Goal: Task Accomplishment & Management: Manage account settings

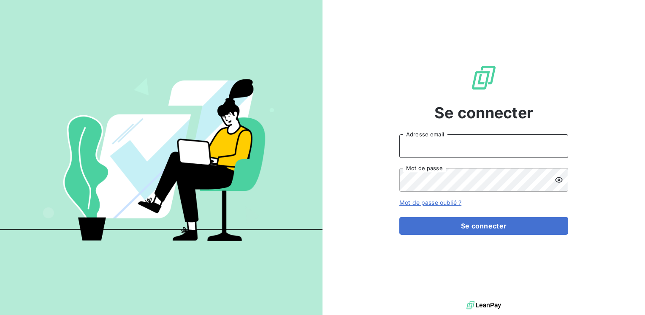
click at [412, 146] on input "Adresse email" at bounding box center [483, 146] width 169 height 24
type input "[EMAIL_ADDRESS][PERSON_NAME][DOMAIN_NAME]"
click at [399, 217] on button "Se connecter" at bounding box center [483, 226] width 169 height 18
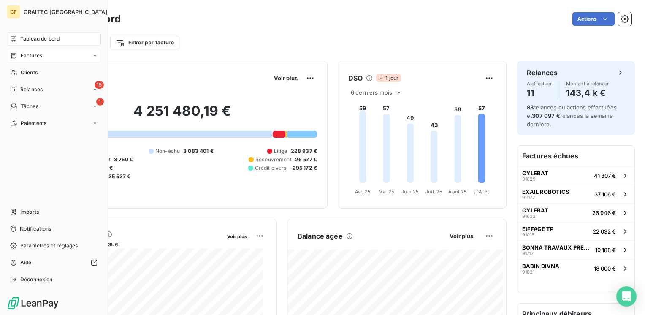
click at [25, 54] on span "Factures" at bounding box center [32, 56] width 22 height 8
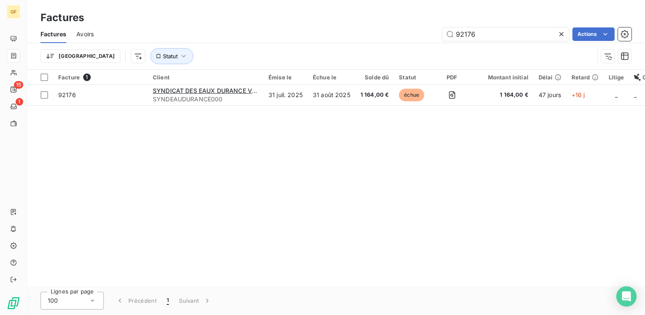
drag, startPoint x: 496, startPoint y: 32, endPoint x: 436, endPoint y: 37, distance: 60.5
click at [436, 37] on div "92176 Actions" at bounding box center [367, 33] width 527 height 13
type input "91750"
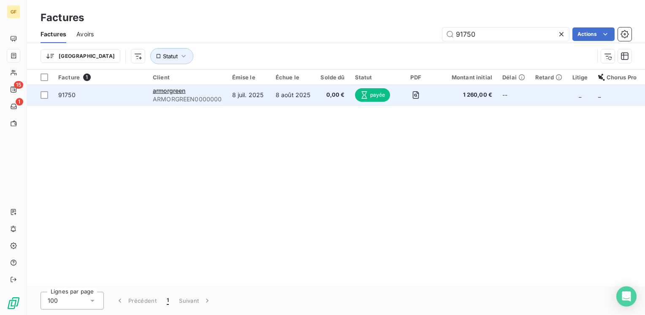
click at [174, 96] on span "ARMORGREEN0000000" at bounding box center [187, 99] width 69 height 8
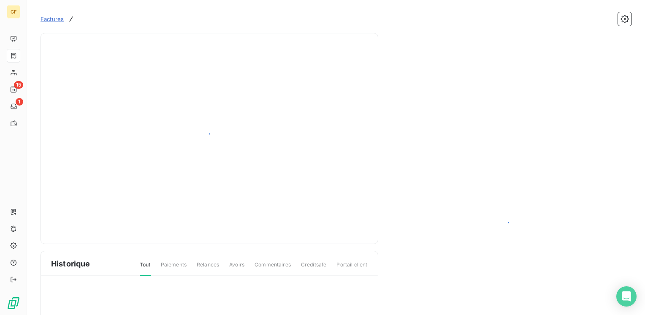
click at [183, 96] on div at bounding box center [209, 138] width 316 height 190
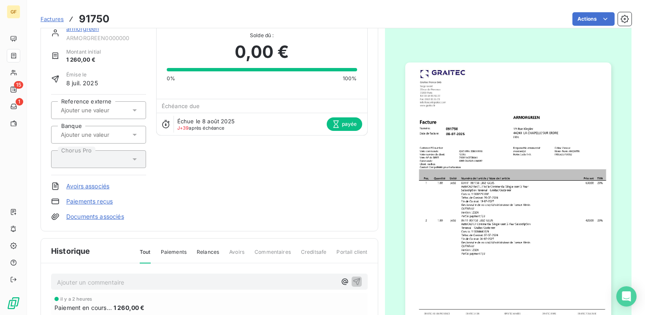
scroll to position [127, 0]
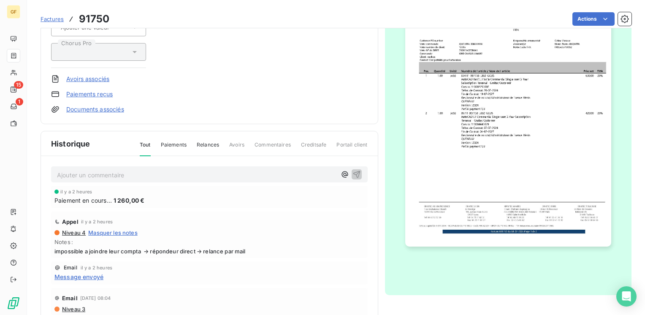
click at [111, 174] on p "Ajouter un commentaire ﻿" at bounding box center [196, 175] width 279 height 11
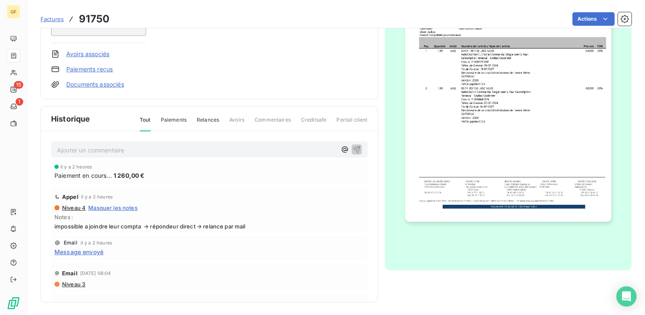
scroll to position [0, 0]
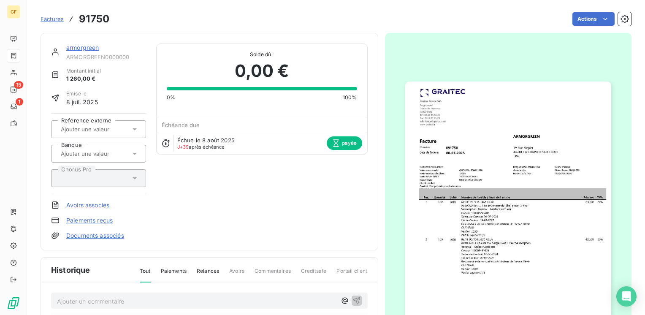
click at [85, 49] on link "armorgreen" at bounding box center [82, 47] width 33 height 7
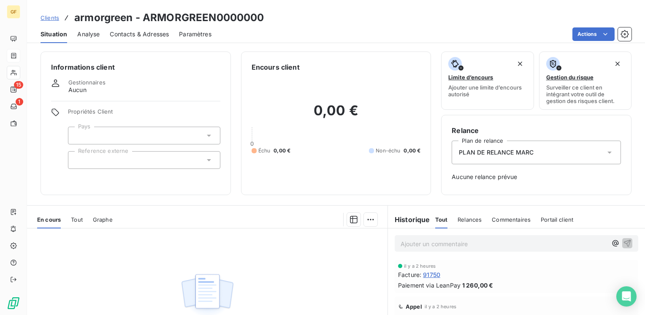
scroll to position [42, 0]
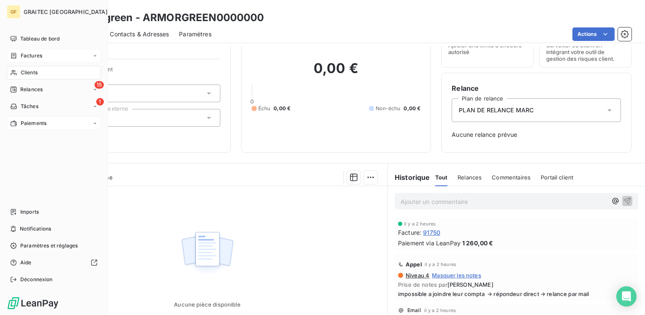
click at [22, 122] on span "Paiements" at bounding box center [34, 123] width 26 height 8
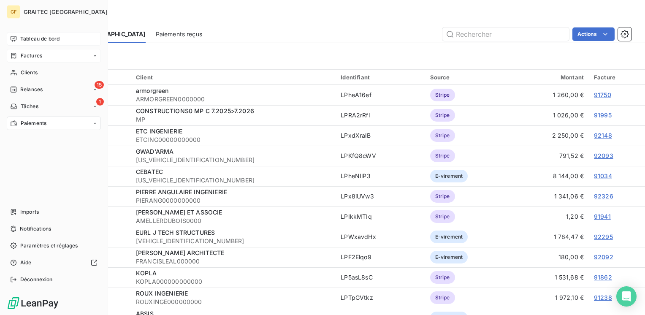
click at [34, 40] on span "Tableau de bord" at bounding box center [39, 39] width 39 height 8
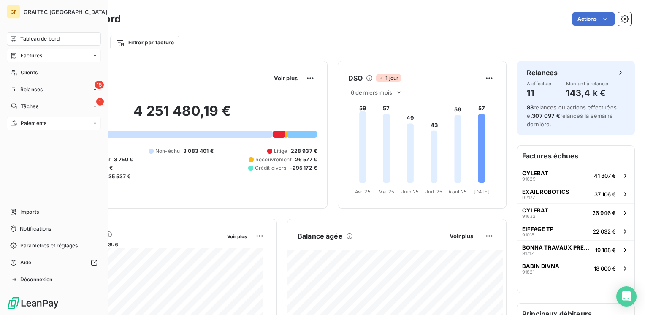
click at [35, 54] on span "Factures" at bounding box center [32, 56] width 22 height 8
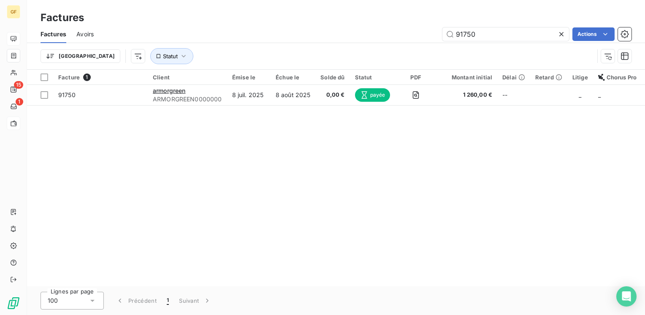
drag, startPoint x: 505, startPoint y: 35, endPoint x: 415, endPoint y: 43, distance: 90.7
click at [415, 43] on div "Factures Avoirs 91750 Actions Trier Statut" at bounding box center [336, 47] width 618 height 44
type input "91781"
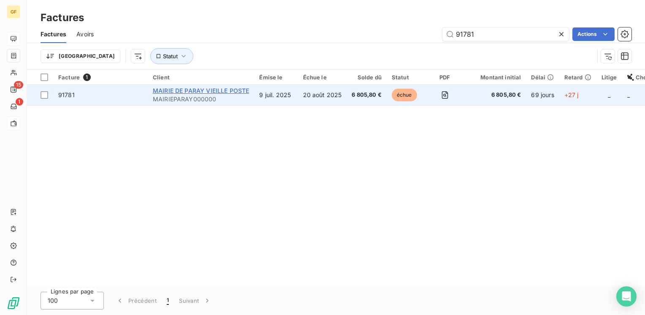
click at [224, 92] on span "MAIRIE DE PARAY VIEILLE POSTE" at bounding box center [201, 90] width 96 height 7
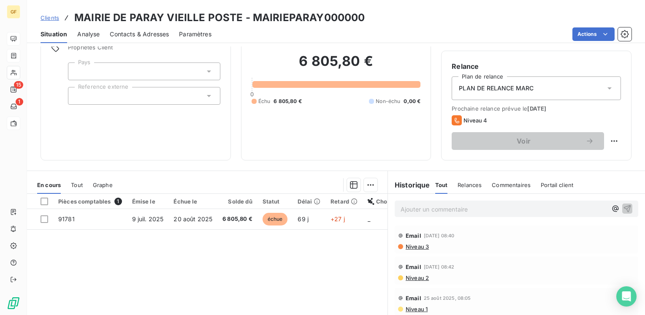
scroll to position [84, 0]
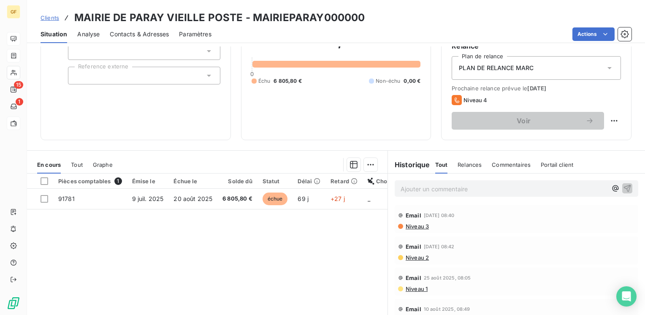
click at [411, 226] on span "Niveau 3" at bounding box center [417, 226] width 24 height 7
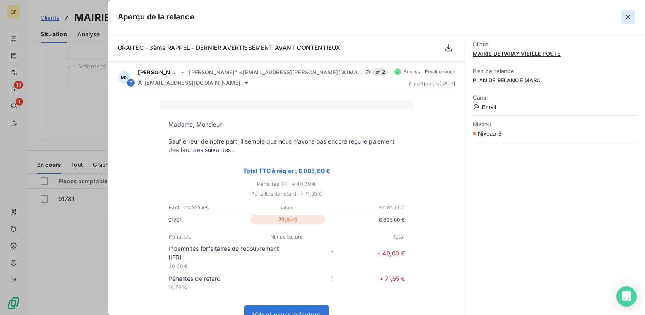
click at [629, 17] on icon "button" at bounding box center [627, 17] width 8 height 8
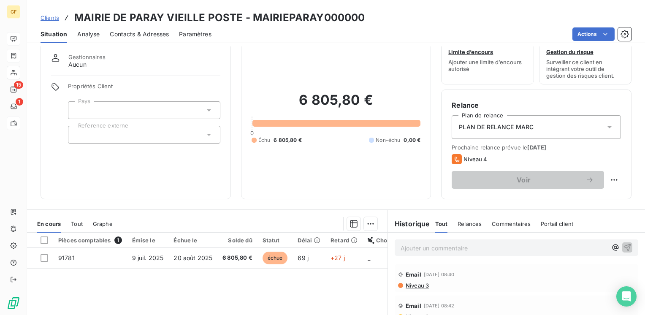
scroll to position [0, 0]
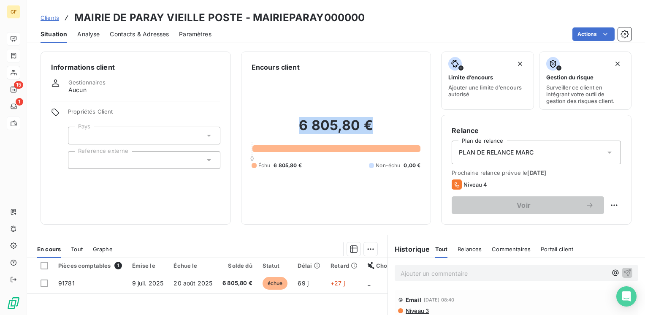
drag, startPoint x: 362, startPoint y: 122, endPoint x: 278, endPoint y: 127, distance: 84.1
click at [278, 127] on h2 "6 805,80 €" at bounding box center [335, 129] width 169 height 25
copy h2 "6 805,80 €"
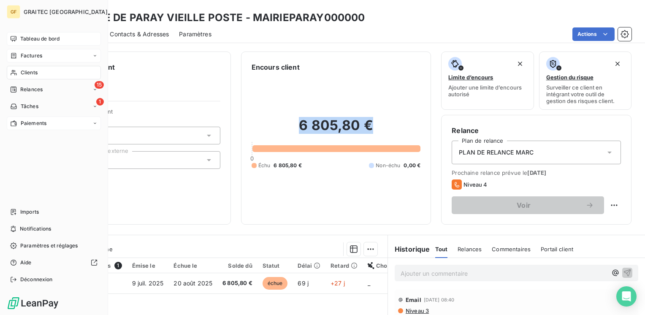
click at [25, 74] on span "Clients" at bounding box center [29, 73] width 17 height 8
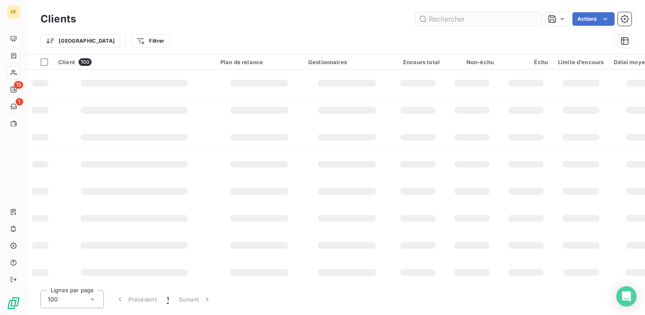
click at [470, 19] on input "text" at bounding box center [478, 18] width 127 height 13
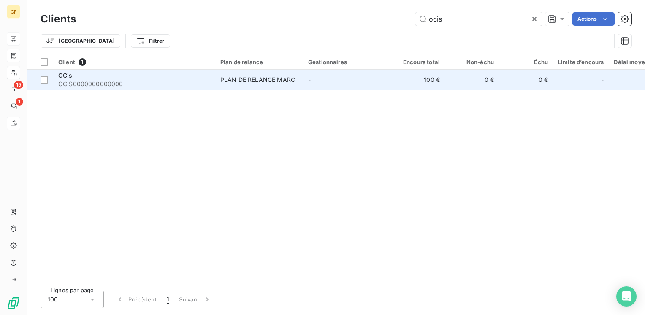
type input "ocis"
click at [162, 84] on span "OCIS0000000000000" at bounding box center [134, 84] width 152 height 8
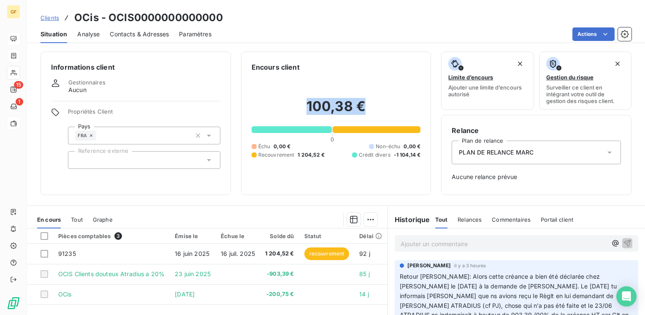
drag, startPoint x: 367, startPoint y: 101, endPoint x: 300, endPoint y: 108, distance: 67.5
click at [300, 108] on h2 "100,38 €" at bounding box center [335, 110] width 169 height 25
copy h2 "100,38 €"
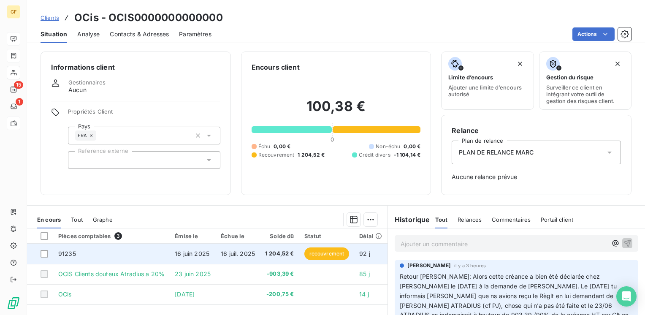
click at [197, 252] on span "16 juin 2025" at bounding box center [192, 253] width 35 height 7
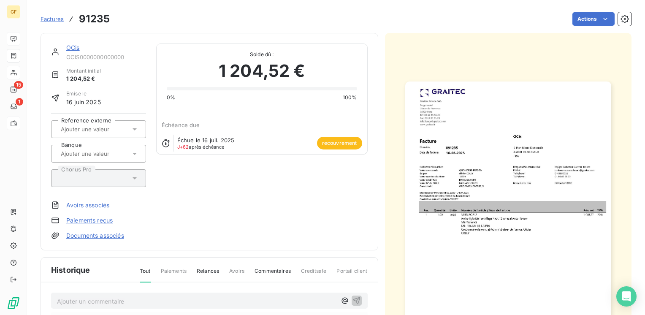
click at [471, 190] on img "button" at bounding box center [508, 226] width 206 height 291
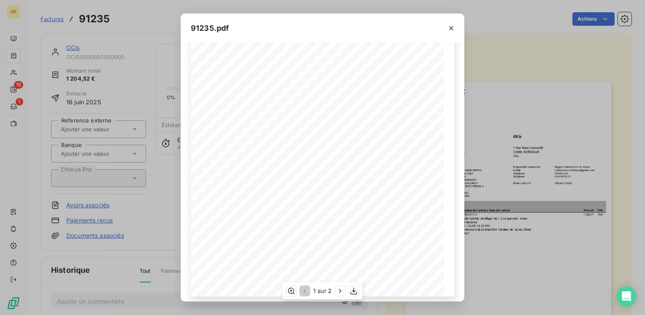
scroll to position [119, 0]
click at [354, 291] on icon "button" at bounding box center [353, 290] width 8 height 8
click at [339, 289] on icon "button" at bounding box center [340, 291] width 2 height 4
click at [452, 26] on icon "button" at bounding box center [451, 28] width 4 height 4
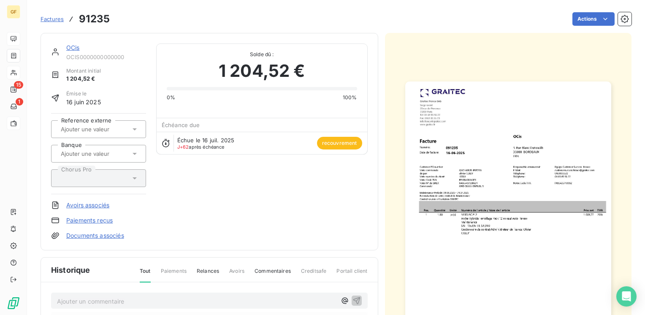
click at [70, 49] on link "OCis" at bounding box center [72, 47] width 13 height 7
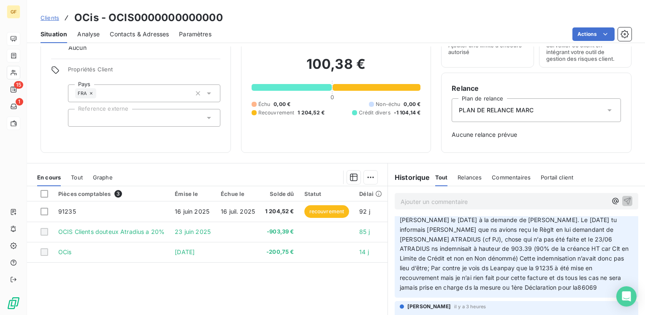
scroll to position [42, 0]
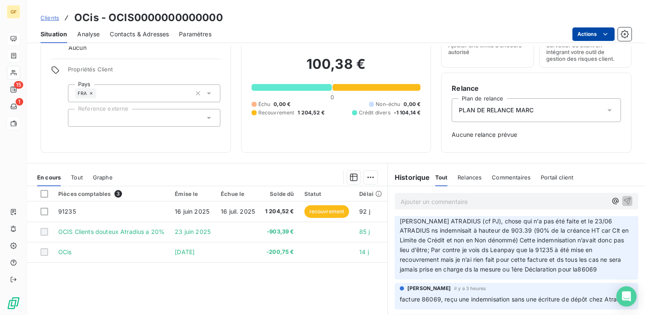
click at [599, 33] on html "GF 15 1 Clients OCis - OCIS0000000000000 Situation Analyse Contacts & Adresses …" at bounding box center [322, 157] width 645 height 315
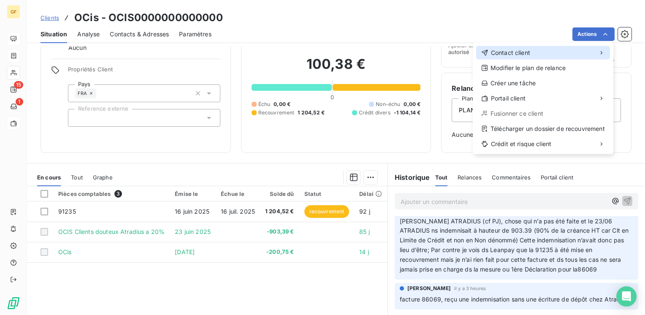
click at [510, 50] on span "Contact client" at bounding box center [510, 53] width 39 height 8
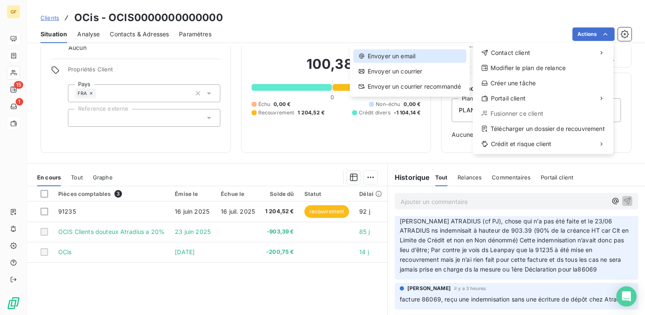
click at [389, 55] on div "Envoyer un email" at bounding box center [409, 55] width 113 height 13
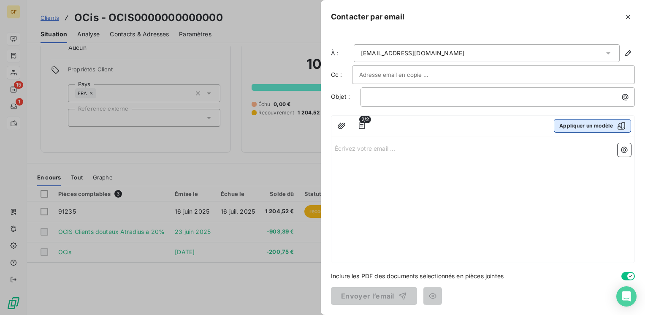
click at [566, 127] on button "Appliquer un modèle" at bounding box center [591, 125] width 77 height 13
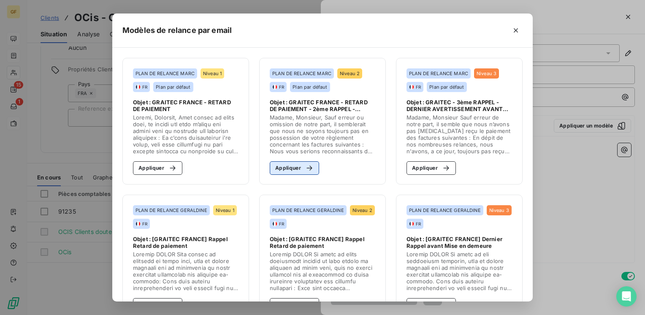
click at [290, 164] on button "Appliquer" at bounding box center [294, 167] width 49 height 13
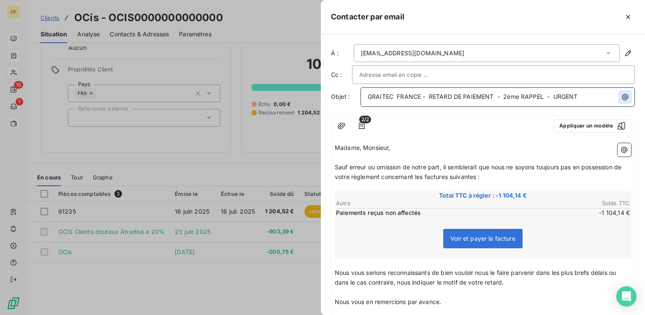
drag, startPoint x: 430, startPoint y: 93, endPoint x: 622, endPoint y: 100, distance: 192.1
click at [622, 100] on div "GRAITEC FRANCE - RETARD DE PAIEMENT - 2ème RAPPEL - URGENT" at bounding box center [497, 95] width 268 height 11
click at [444, 166] on span "Sauf erreur ou omission de notre part, il semblerait que nous ne soyons toujour…" at bounding box center [478, 171] width 288 height 17
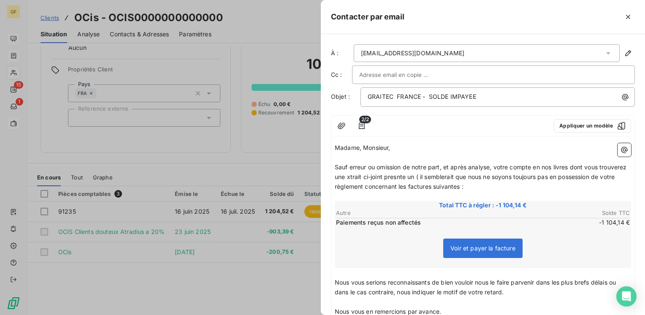
click at [478, 242] on span "Voir et payer la facture" at bounding box center [482, 247] width 79 height 19
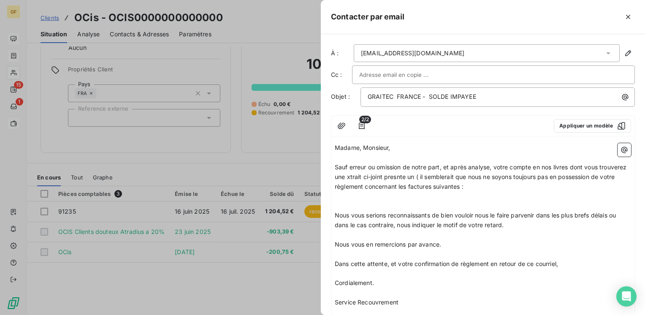
click at [375, 175] on span "Sauf erreur ou omission de notre part, et après analyse, votre compte en nos li…" at bounding box center [481, 176] width 294 height 27
click at [371, 172] on span "Sauf erreur ou omission de notre part, et après analyse, votre compte en nos li…" at bounding box center [481, 176] width 294 height 27
click at [426, 175] on span "Sauf erreur ou omission de notre part, et après analyse, votre compte en nos li…" at bounding box center [481, 176] width 294 height 27
click at [441, 175] on span "Sauf erreur ou omission de notre part, et après analyse, votre compte en nos li…" at bounding box center [481, 176] width 294 height 27
click at [603, 175] on span "Sauf erreur ou omission de notre part, et après analyse, votre compte en nos li…" at bounding box center [481, 176] width 294 height 27
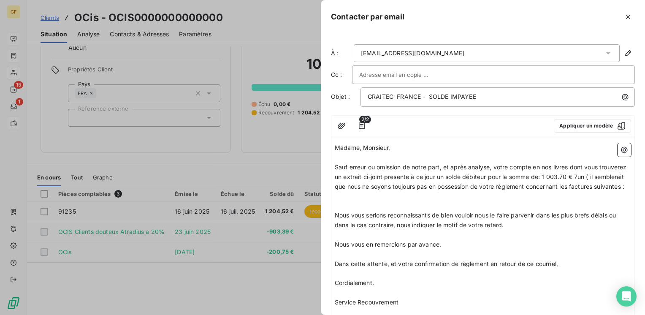
click at [604, 176] on span "Sauf erreur ou omission de notre part, et après analyse, votre compte en nos li…" at bounding box center [481, 176] width 294 height 27
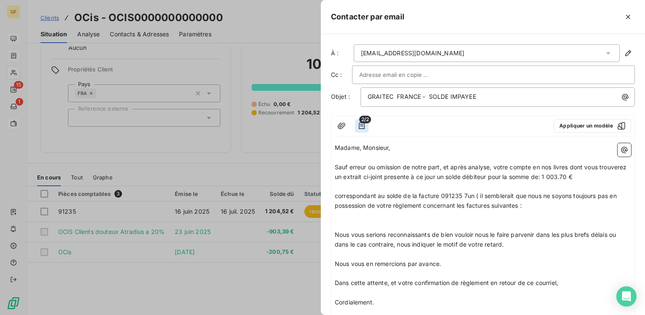
click at [366, 126] on button "button" at bounding box center [361, 125] width 13 height 13
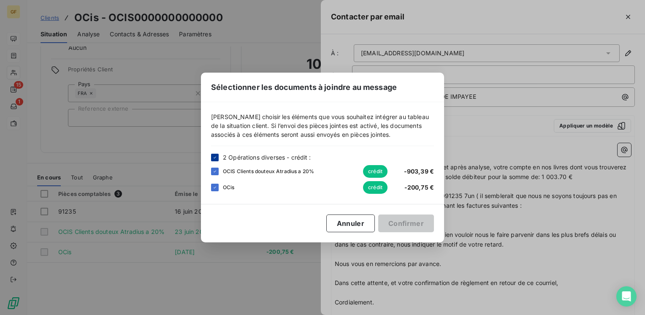
click at [218, 157] on div at bounding box center [215, 158] width 8 height 8
click at [360, 224] on button "Annuler" at bounding box center [350, 223] width 49 height 18
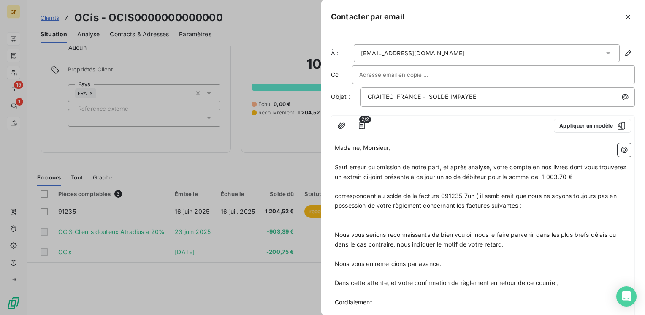
drag, startPoint x: 604, startPoint y: 175, endPoint x: 600, endPoint y: 175, distance: 4.2
click at [600, 175] on span "Sauf erreur ou omission de notre part, et après analyse, votre compte en nos li…" at bounding box center [481, 171] width 294 height 17
click at [464, 192] on span "correspondant au solde de la facture 091235 7un ( il semblerait que nous ne soy…" at bounding box center [475, 200] width 283 height 17
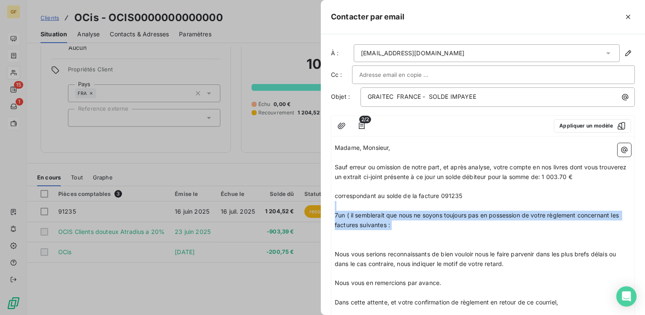
drag, startPoint x: 431, startPoint y: 234, endPoint x: 334, endPoint y: 203, distance: 102.1
click at [334, 203] on div "Madame, Monsieur, ﻿ Sauf erreur ou omission de notre part, et après analyse, vo…" at bounding box center [482, 254] width 303 height 229
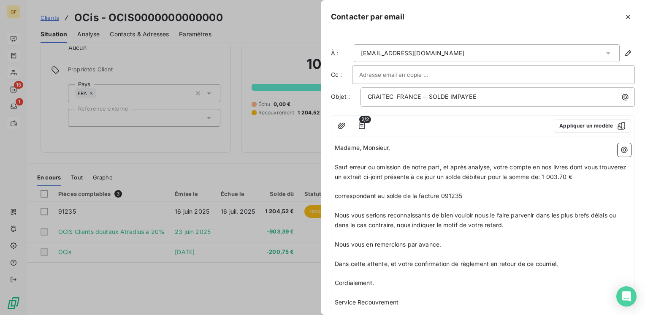
click at [604, 173] on span "Sauf erreur ou omission de notre part, et après analyse, votre compte en nos li…" at bounding box center [481, 171] width 294 height 17
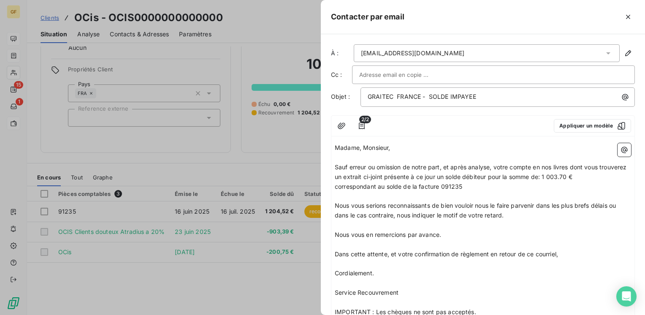
click at [462, 183] on span "correspondant au solde de la facture 091235" at bounding box center [397, 186] width 127 height 7
click at [338, 126] on icon "button" at bounding box center [341, 125] width 8 height 6
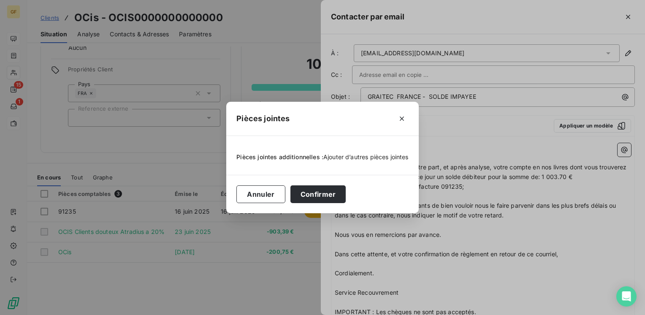
click at [366, 156] on span "Ajouter d’autres pièces jointes" at bounding box center [365, 156] width 85 height 7
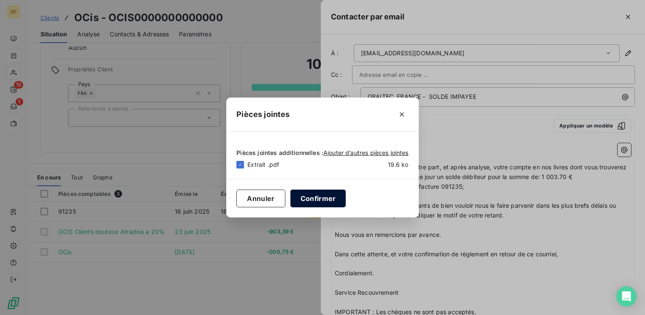
click at [300, 196] on button "Confirmer" at bounding box center [318, 198] width 56 height 18
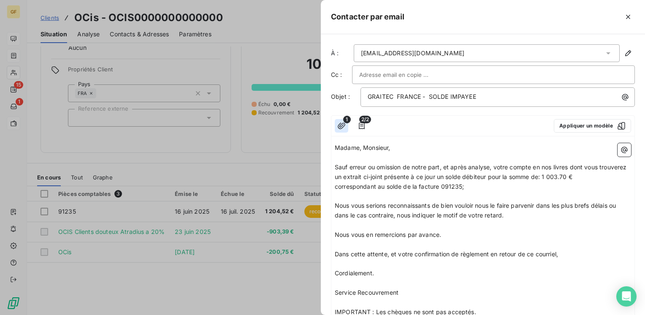
click at [339, 127] on icon "button" at bounding box center [341, 125] width 8 height 8
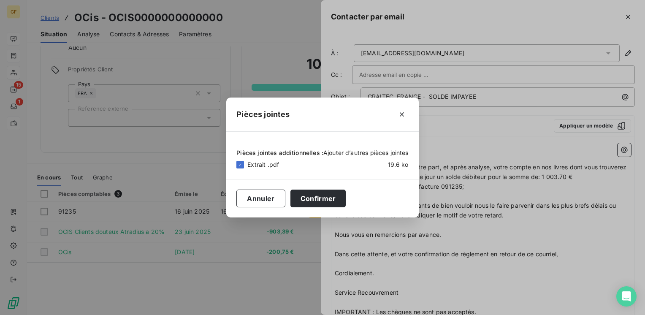
click at [339, 155] on span "Ajouter d’autres pièces jointes" at bounding box center [365, 152] width 85 height 7
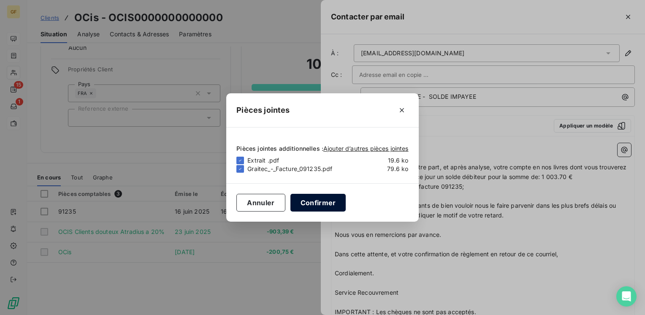
click at [327, 201] on button "Confirmer" at bounding box center [318, 203] width 56 height 18
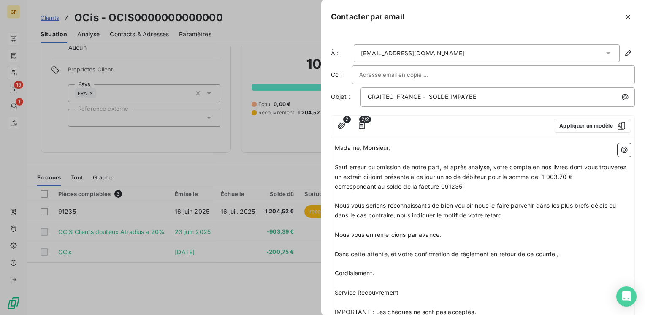
click at [461, 183] on span "correspondant au solde de la facture 091235;" at bounding box center [398, 186] width 129 height 7
click at [438, 67] on div at bounding box center [493, 74] width 283 height 19
click at [438, 70] on input "text" at bounding box center [493, 74] width 268 height 13
click at [491, 165] on span "Sauf erreur ou omission de notre part, et après analyse, votre compte en nos li…" at bounding box center [481, 171] width 294 height 17
click at [441, 165] on span "Sauf erreur ou omission de notre part, et après analyse, votre compte en nos li…" at bounding box center [481, 171] width 294 height 17
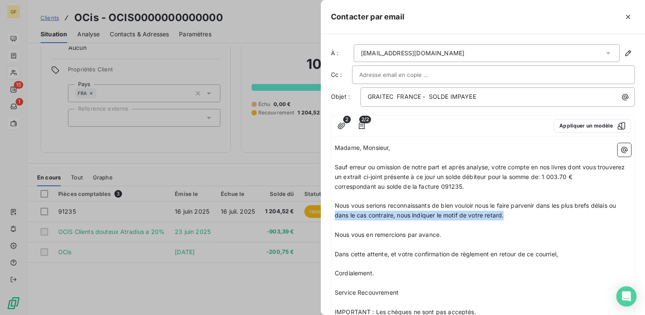
drag, startPoint x: 508, startPoint y: 213, endPoint x: 325, endPoint y: 215, distance: 182.7
click at [325, 215] on div "À : [PERSON_NAME][EMAIL_ADDRESS][DOMAIN_NAME] Cc : Objet : GRAITEC FRANCE - SOL…" at bounding box center [483, 174] width 324 height 281
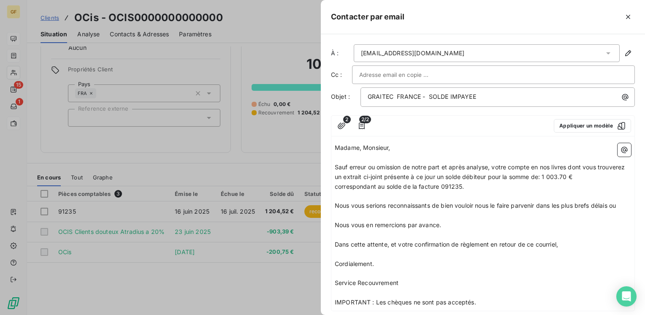
click at [613, 203] on span "Nous vous serions reconnaissants de bien vouloir nous le faire parvenir dans le…" at bounding box center [474, 205] width 281 height 7
click at [612, 203] on span "Nous vous serions reconnaissants de bien vouloir nous le faire parvenir dans le…" at bounding box center [474, 205] width 281 height 7
click at [592, 175] on span "Sauf erreur ou omission de notre part et après analyse, votre compte en nos liv…" at bounding box center [479, 171] width 291 height 17
click at [490, 166] on span "Sauf erreur ou omission de notre part et après analyse, votre compte en nos liv…" at bounding box center [479, 171] width 291 height 17
click at [411, 174] on span "Sauf erreur ou omission de notre part et après analyse, votre compte en nos liv…" at bounding box center [479, 171] width 291 height 17
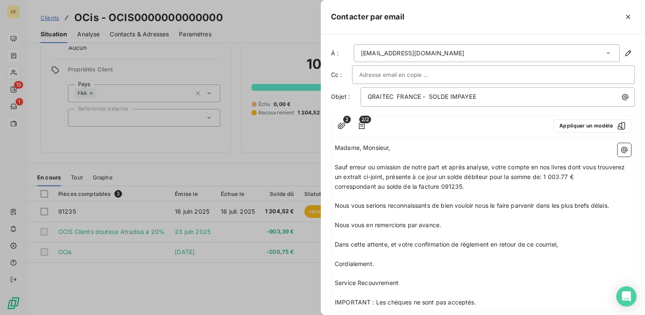
click at [442, 175] on span "Sauf erreur ou omission de notre part et après analyse, votre compte en nos liv…" at bounding box center [479, 171] width 291 height 17
click at [599, 173] on span "Sauf erreur ou omission de notre part et après analyse, votre compte en nos liv…" at bounding box center [479, 171] width 291 height 17
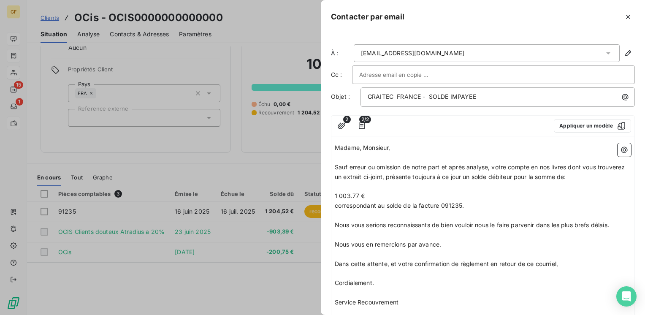
click at [506, 196] on p "1 003.77 €" at bounding box center [482, 196] width 296 height 10
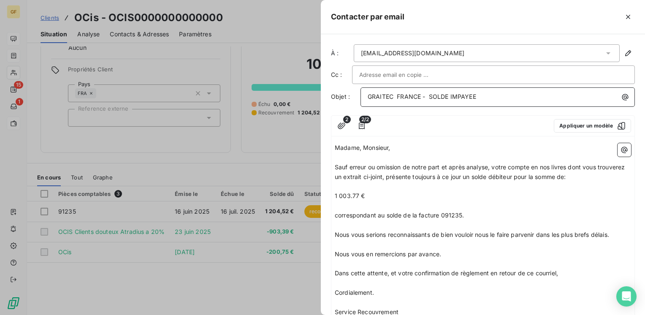
drag, startPoint x: 450, startPoint y: 94, endPoint x: 455, endPoint y: 92, distance: 5.2
click at [450, 94] on span "GRAITEC FRANCE - SOLDE IMPAYEE" at bounding box center [421, 96] width 108 height 7
click at [464, 93] on span "GRAITEC FRANCE - SOLDE FACRURE IMPAYEE" at bounding box center [435, 96] width 137 height 7
click at [463, 93] on span "GRAITEC FRANCE - SOLDE FACRURE IMPAYEE" at bounding box center [435, 96] width 137 height 7
click at [339, 122] on icon "button" at bounding box center [341, 125] width 8 height 8
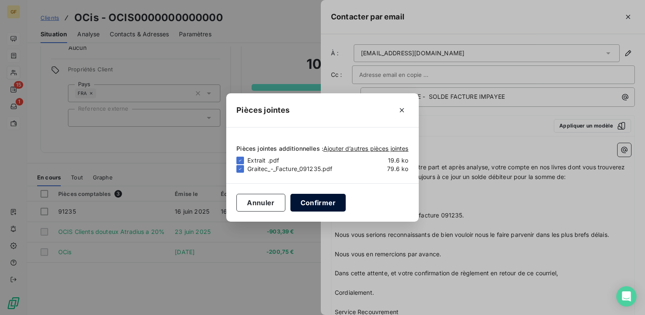
click at [323, 201] on button "Confirmer" at bounding box center [318, 203] width 56 height 18
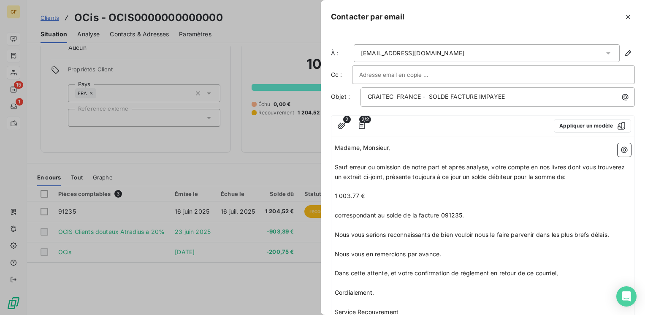
scroll to position [76, 0]
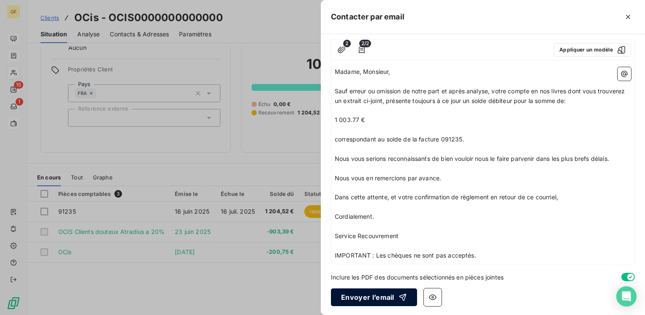
click at [353, 289] on button "Envoyer l’email" at bounding box center [374, 297] width 86 height 18
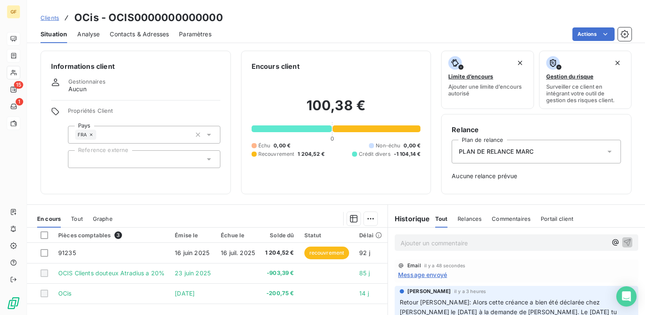
scroll to position [0, 0]
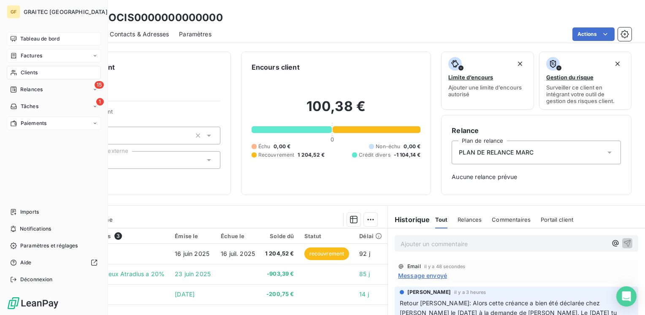
click at [22, 73] on span "Clients" at bounding box center [29, 73] width 17 height 8
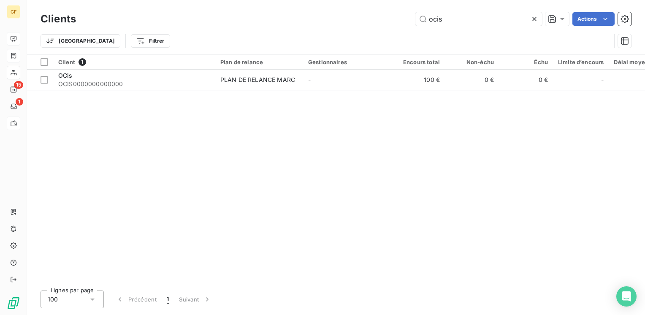
drag, startPoint x: 461, startPoint y: 21, endPoint x: 353, endPoint y: 42, distance: 109.6
click at [353, 42] on div "Clients ocis Actions Trier Filtrer" at bounding box center [335, 32] width 591 height 44
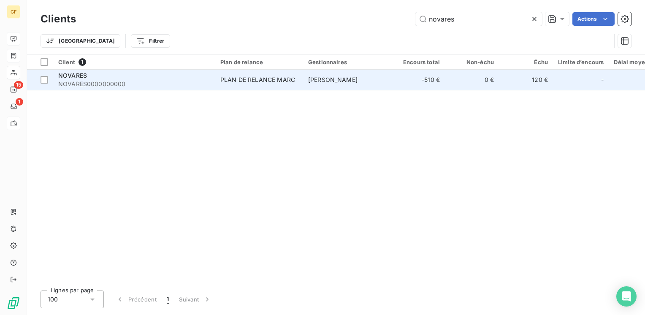
type input "novares"
click at [123, 82] on span "NOVARES0000000000" at bounding box center [134, 84] width 152 height 8
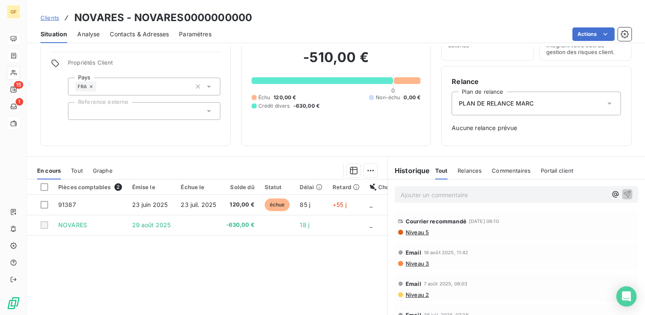
scroll to position [84, 0]
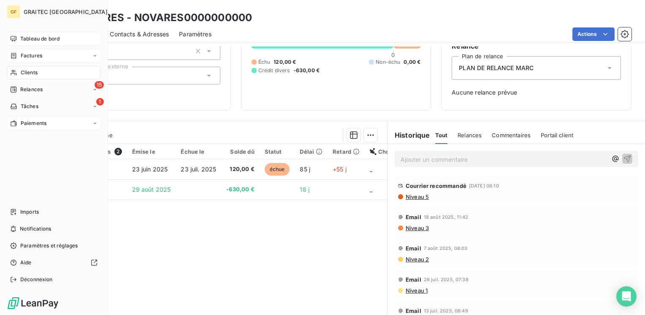
click at [25, 125] on span "Paiements" at bounding box center [34, 123] width 26 height 8
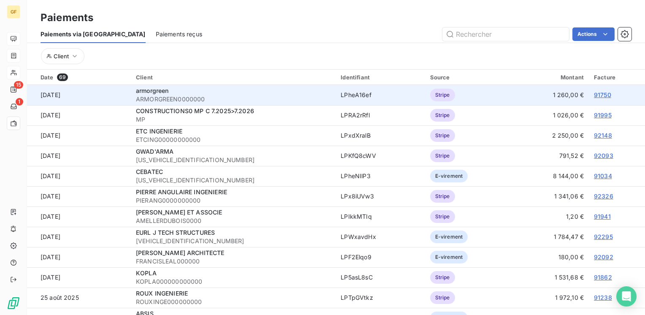
click at [224, 93] on div "armorgreen" at bounding box center [233, 90] width 194 height 8
click at [598, 94] on link "91750" at bounding box center [601, 94] width 17 height 7
click at [599, 94] on link "91750" at bounding box center [601, 94] width 17 height 7
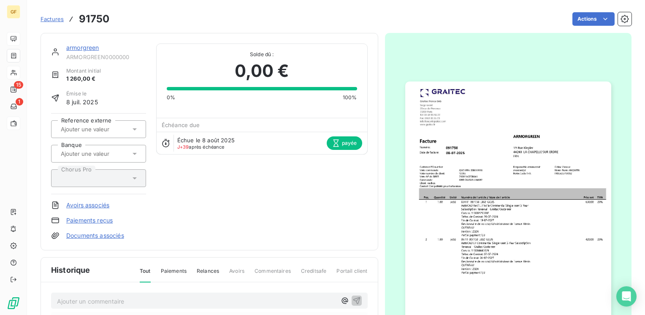
scroll to position [84, 0]
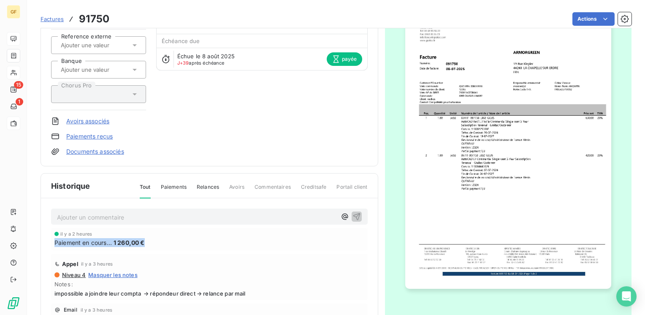
drag, startPoint x: 162, startPoint y: 240, endPoint x: 51, endPoint y: 243, distance: 110.6
click at [51, 243] on div "il y a 2 heures Paiement en cours... 1 260,00 €" at bounding box center [209, 239] width 316 height 22
copy div "Paiement en cours... 1 260,00 €"
click at [228, 234] on div "il y a 2 heures" at bounding box center [209, 233] width 310 height 5
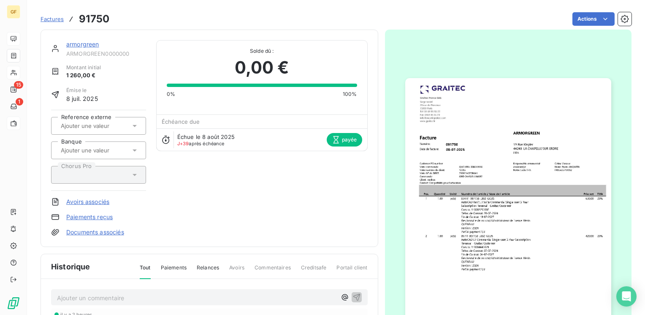
scroll to position [0, 0]
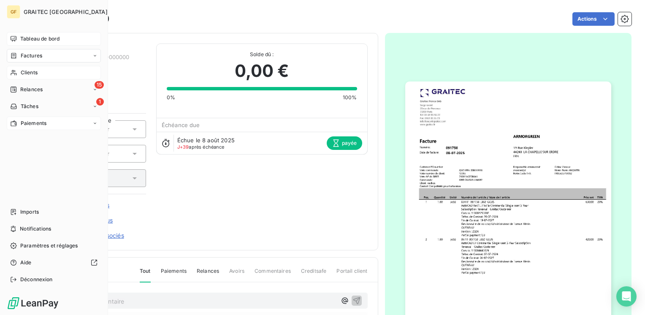
click at [39, 32] on div "Tableau de bord" at bounding box center [54, 38] width 94 height 13
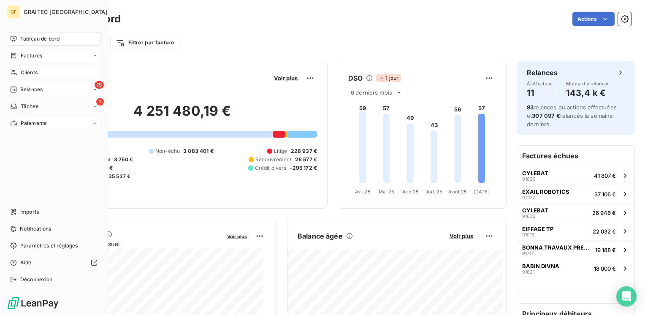
click at [27, 88] on span "Relances" at bounding box center [31, 90] width 22 height 8
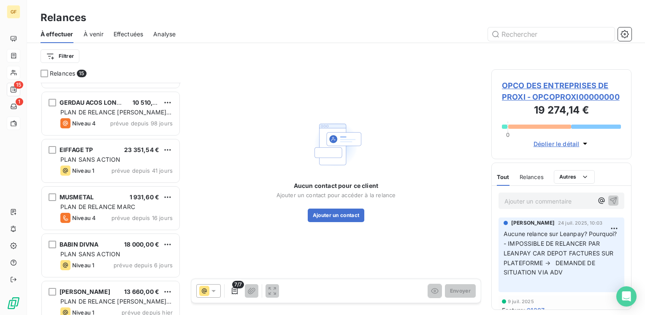
scroll to position [55, 0]
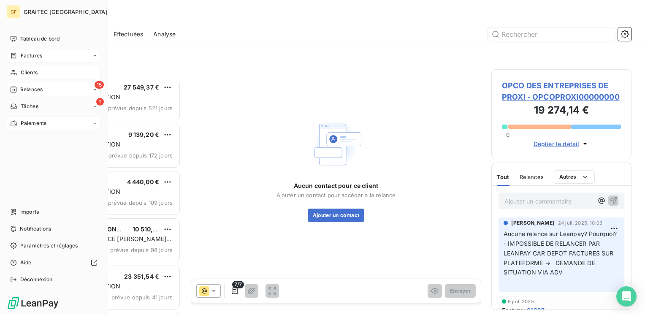
click at [24, 72] on span "Clients" at bounding box center [29, 73] width 17 height 8
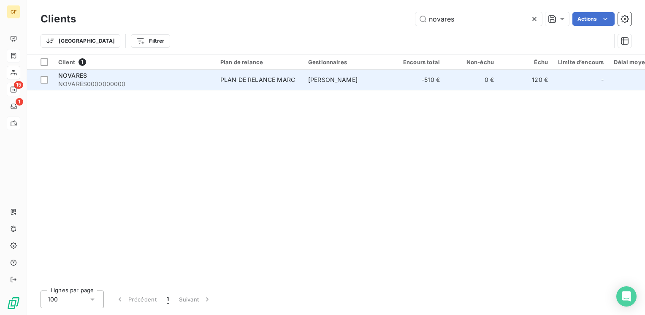
click at [230, 81] on div "PLAN DE RELANCE MARC" at bounding box center [257, 80] width 75 height 8
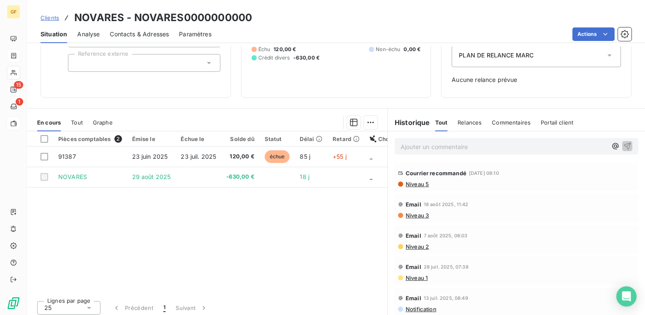
scroll to position [100, 0]
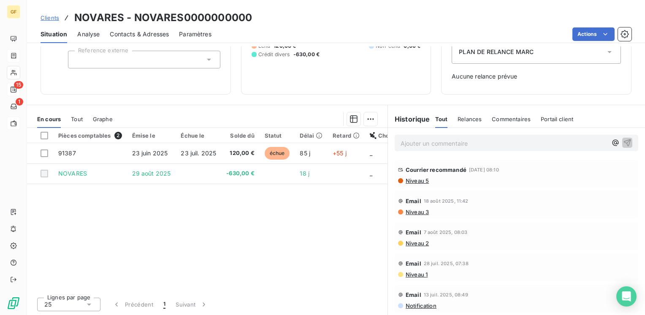
click at [405, 141] on p "Ajouter un commentaire ﻿" at bounding box center [503, 143] width 206 height 11
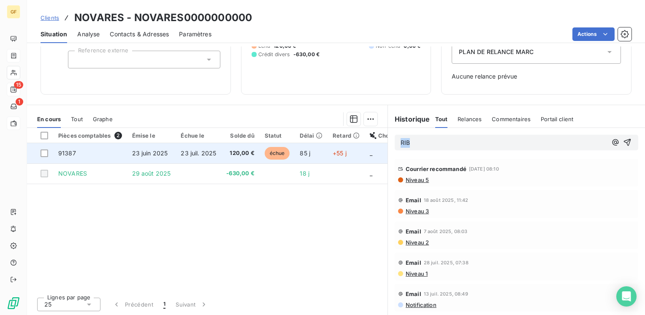
drag, startPoint x: 425, startPoint y: 139, endPoint x: 356, endPoint y: 144, distance: 69.8
click at [356, 144] on div "En cours Tout Graphe Pièces comptables 2 Émise le Échue le Solde dû Statut Déla…" at bounding box center [336, 210] width 618 height 211
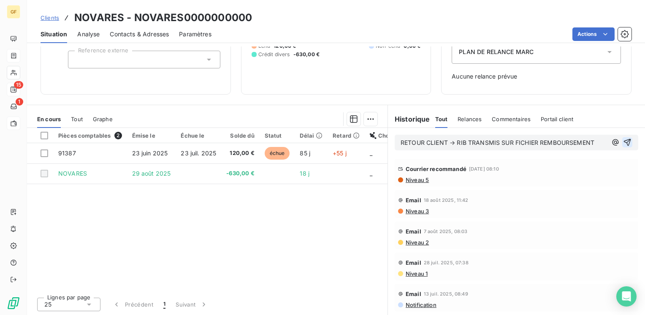
click at [623, 139] on icon "button" at bounding box center [627, 142] width 8 height 8
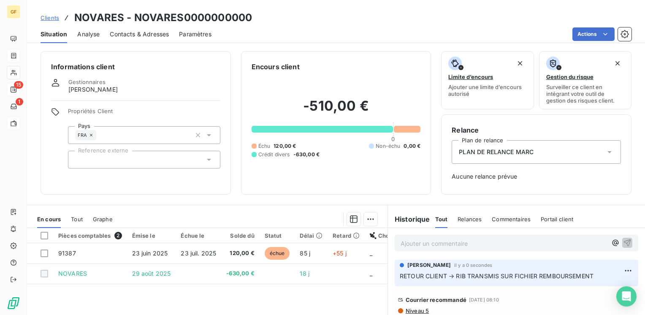
scroll to position [0, 0]
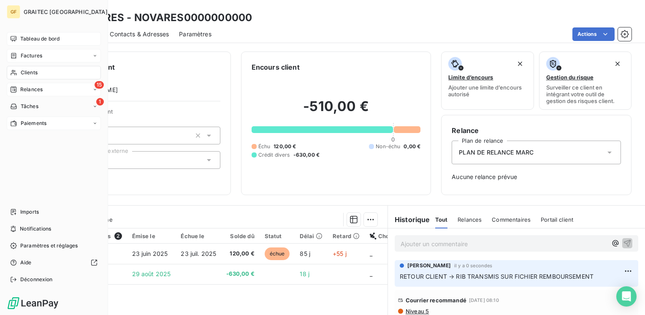
click at [28, 40] on span "Tableau de bord" at bounding box center [39, 39] width 39 height 8
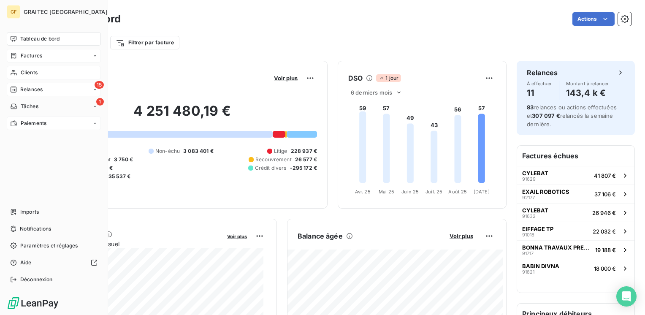
click at [29, 72] on span "Clients" at bounding box center [29, 73] width 17 height 8
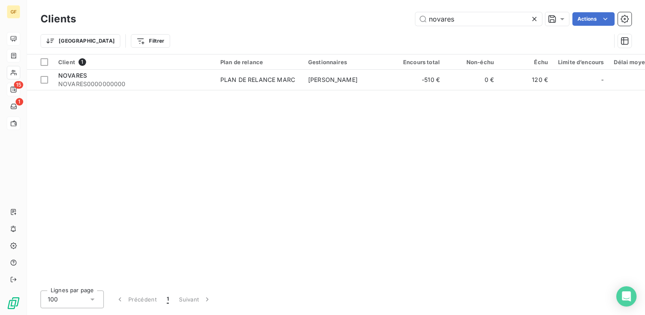
drag, startPoint x: 469, startPoint y: 16, endPoint x: 358, endPoint y: 29, distance: 111.7
click at [358, 29] on div "Clients novares Actions Trier Filtrer" at bounding box center [335, 32] width 591 height 44
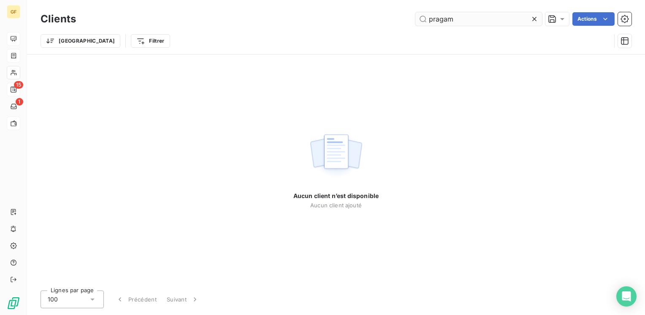
click at [442, 16] on input "pragam" at bounding box center [478, 18] width 127 height 13
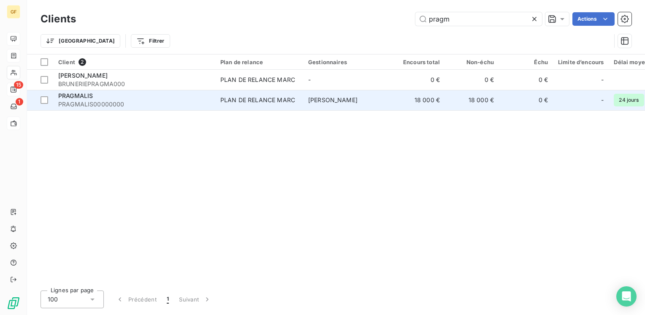
type input "pragm"
click at [121, 99] on div "PRAGMALIS" at bounding box center [134, 96] width 152 height 8
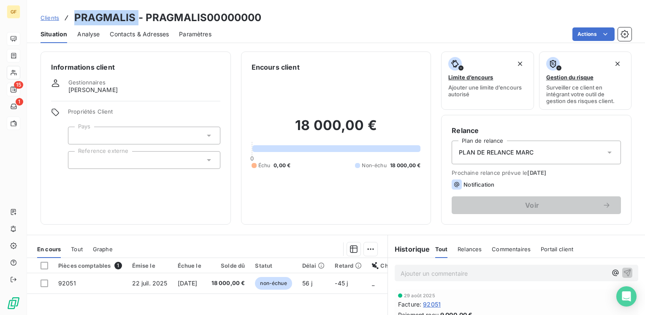
drag, startPoint x: 137, startPoint y: 17, endPoint x: 72, endPoint y: 20, distance: 64.6
click at [72, 20] on div "Clients PRAGMALIS - PRAGMALIS00000000" at bounding box center [150, 17] width 221 height 15
copy h3 "PRAGMALIS"
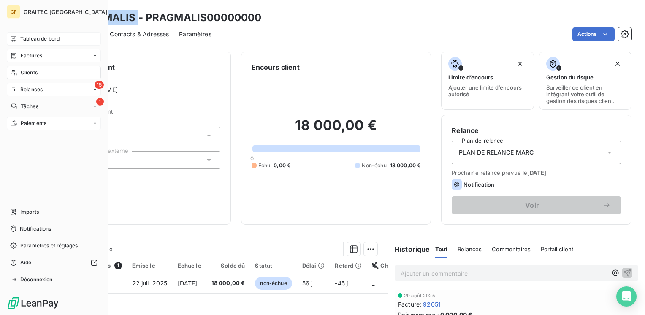
click at [32, 51] on div "Factures" at bounding box center [54, 55] width 94 height 13
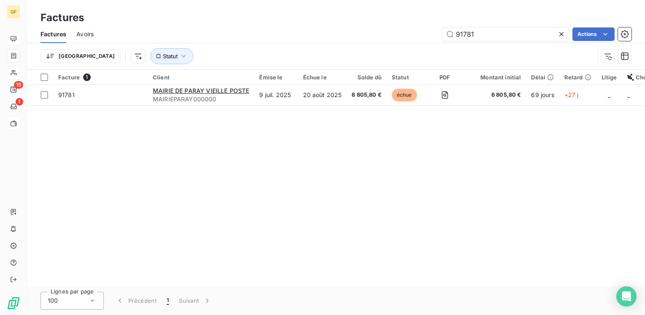
drag, startPoint x: 483, startPoint y: 29, endPoint x: 398, endPoint y: 37, distance: 85.2
click at [398, 37] on div "91781 Actions" at bounding box center [367, 33] width 527 height 13
type input "91253"
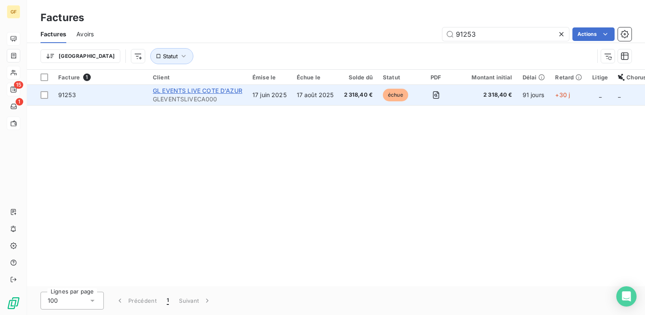
click at [207, 92] on span "GL EVENTS LIVE COTE D'AZUR" at bounding box center [197, 90] width 89 height 7
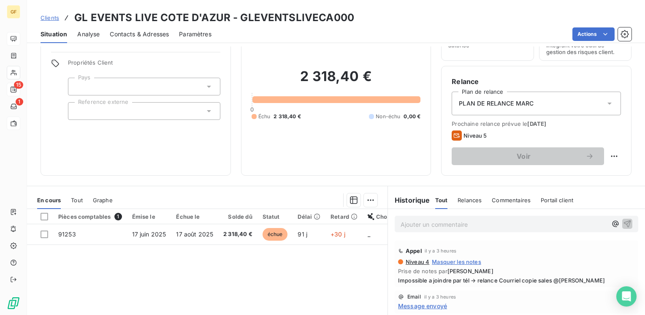
scroll to position [84, 0]
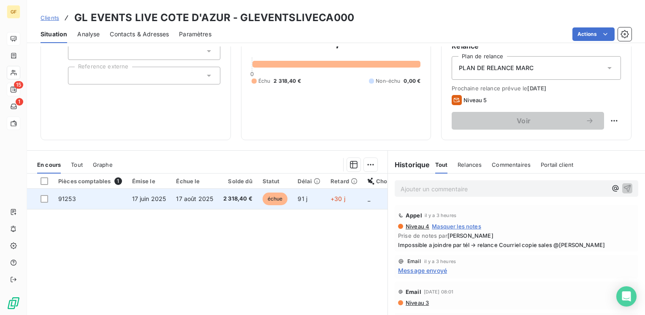
click at [216, 202] on td "17 août 2025" at bounding box center [194, 199] width 47 height 20
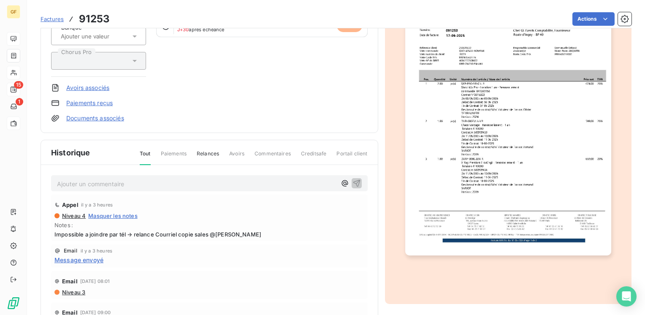
scroll to position [151, 0]
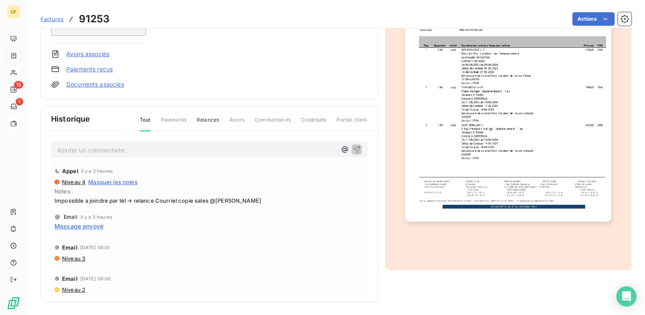
click at [116, 149] on p "Ajouter un commentaire ﻿" at bounding box center [196, 150] width 279 height 11
click at [105, 147] on span "PAIEMENT AU 3009" at bounding box center [86, 149] width 58 height 7
click at [352, 148] on icon "button" at bounding box center [356, 149] width 8 height 8
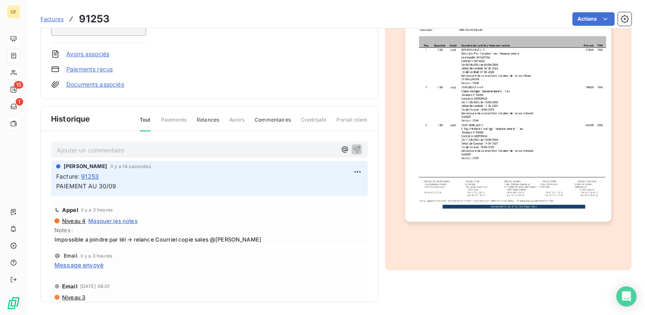
scroll to position [0, 0]
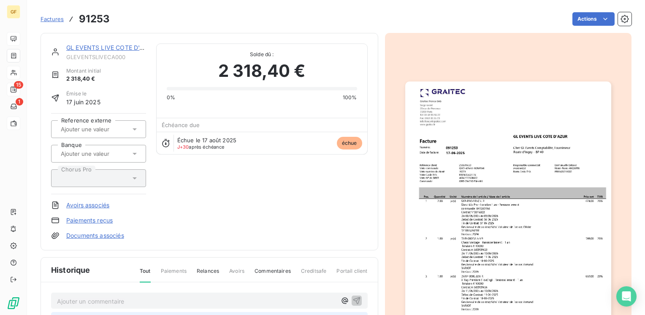
click at [96, 49] on link "GL EVENTS LIVE COTE D'AZUR" at bounding box center [110, 47] width 89 height 7
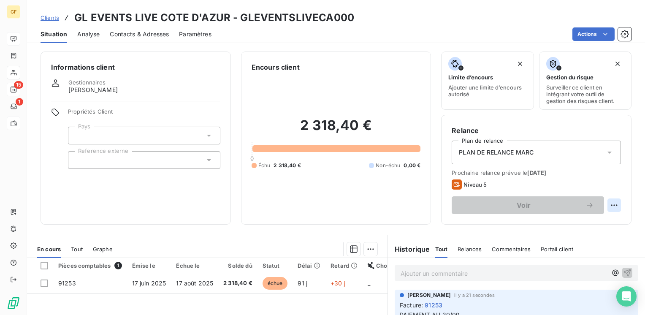
click at [604, 204] on html "GF 15 1 Clients GL EVENTS LIVE COTE D'AZUR - GLEVENTSLIVECA000 Situation Analys…" at bounding box center [322, 157] width 645 height 315
click at [579, 220] on div "Replanifier cette action" at bounding box center [573, 223] width 76 height 13
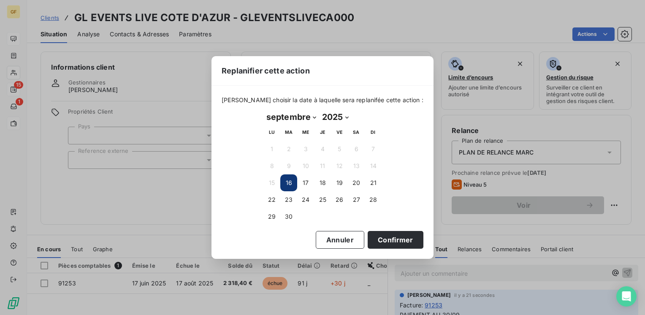
click at [313, 116] on select "janvier février mars avril mai juin juillet août septembre octobre novembre déc…" at bounding box center [291, 116] width 56 height 13
select select "9"
click at [263, 110] on select "janvier février mars avril mai juin juillet août septembre octobre novembre déc…" at bounding box center [291, 116] width 56 height 13
click at [339, 165] on button "10" at bounding box center [339, 165] width 17 height 17
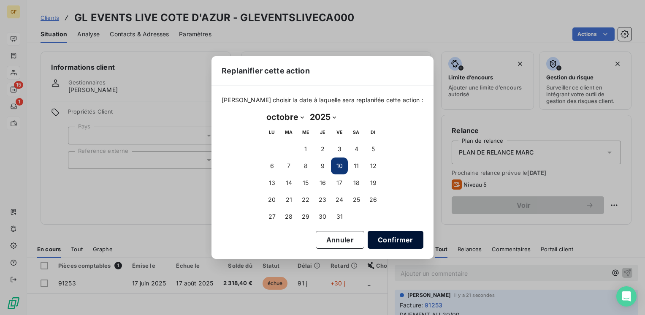
click at [395, 240] on button "Confirmer" at bounding box center [395, 240] width 56 height 18
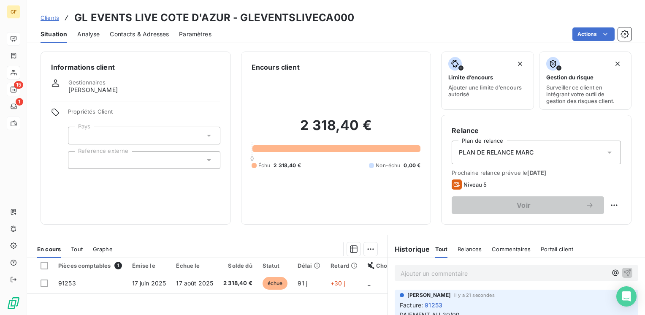
scroll to position [84, 0]
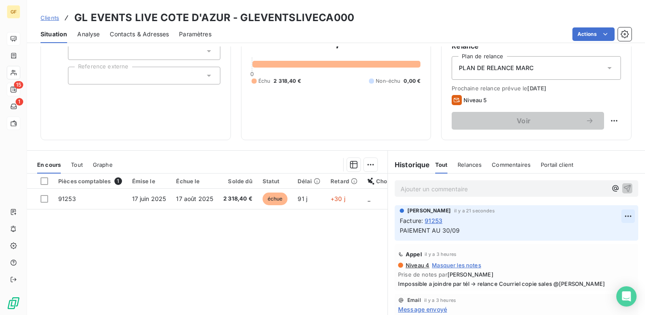
click at [618, 216] on html "GF 15 1 Clients GL EVENTS LIVE COTE D'AZUR - GLEVENTSLIVECA000 Situation Analys…" at bounding box center [322, 157] width 645 height 315
click at [587, 230] on div "Editer" at bounding box center [594, 233] width 47 height 13
click at [461, 227] on span "PAIEMENT AU 30/09 / Vu avec SALES" at bounding box center [454, 230] width 110 height 7
click at [528, 228] on span "PAIEMENT AU 30/09 / VU AVEC SALES @EMMAULEVu avec SALES" at bounding box center [496, 230] width 194 height 7
click at [623, 226] on icon "button" at bounding box center [627, 230] width 8 height 8
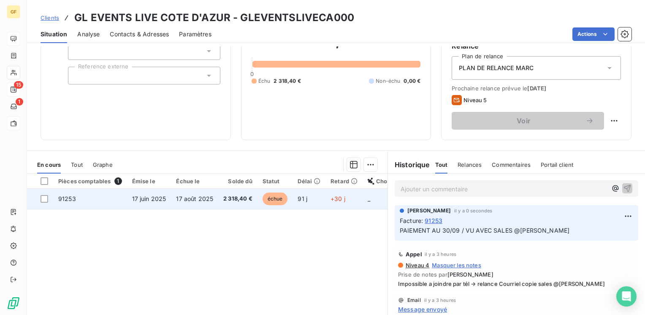
scroll to position [0, 0]
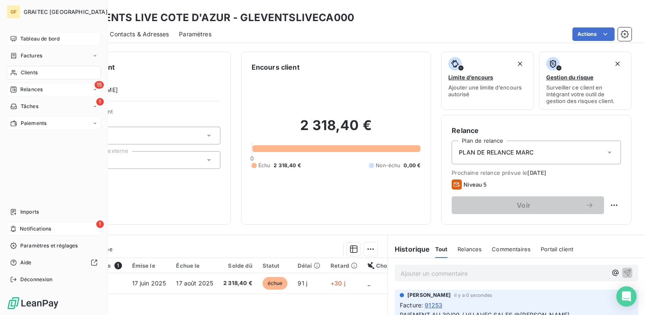
click at [30, 230] on span "Notifications" at bounding box center [35, 229] width 31 height 8
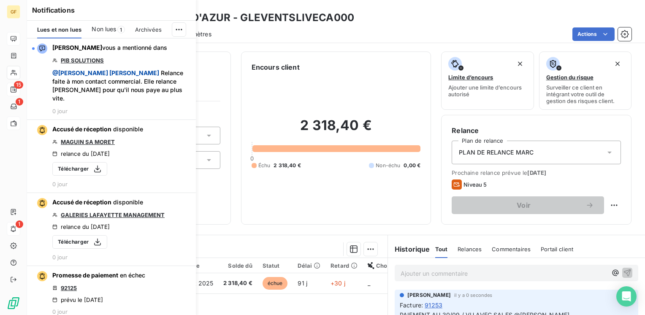
click at [111, 35] on div "Non lues 1" at bounding box center [108, 30] width 33 height 18
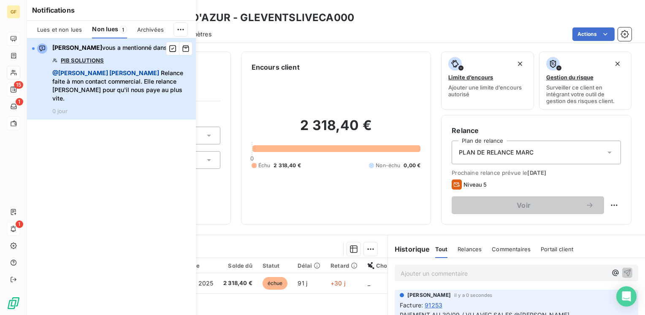
click at [116, 58] on div "[PERSON_NAME] vous a mentionné dans PIB SOLUTIONS @ [PERSON_NAME] Relance faite…" at bounding box center [121, 78] width 138 height 71
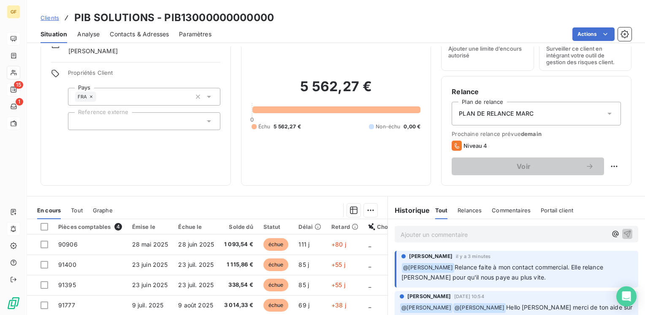
scroll to position [42, 0]
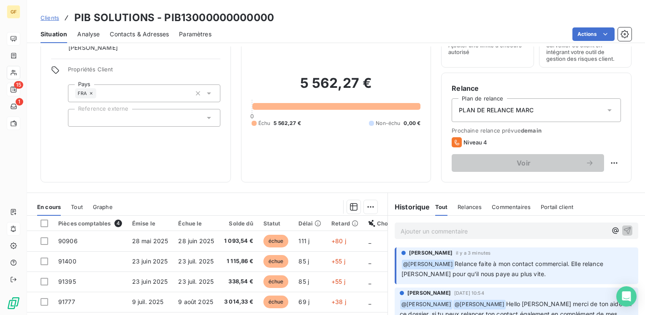
click at [422, 232] on p "Ajouter un commentaire ﻿" at bounding box center [503, 231] width 206 height 11
click at [611, 230] on icon "button" at bounding box center [615, 230] width 8 height 8
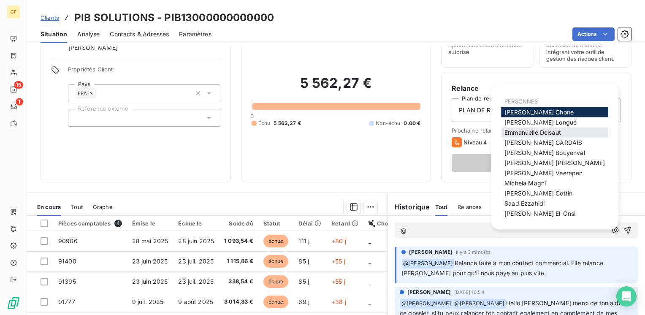
click at [537, 134] on span "[PERSON_NAME]" at bounding box center [532, 132] width 57 height 7
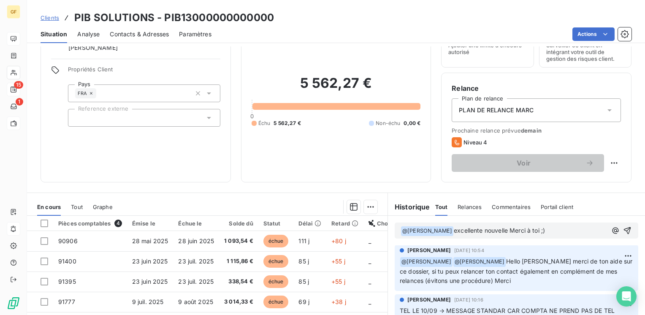
scroll to position [0, 0]
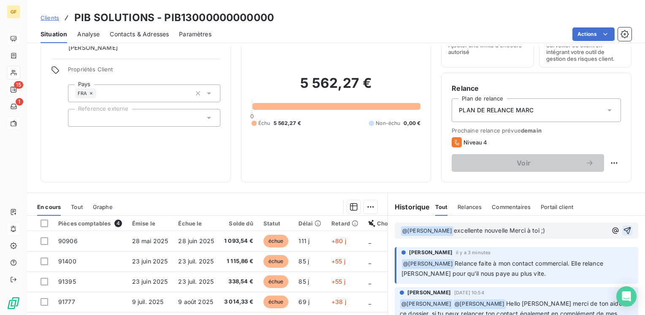
click at [623, 229] on icon "button" at bounding box center [626, 230] width 7 height 7
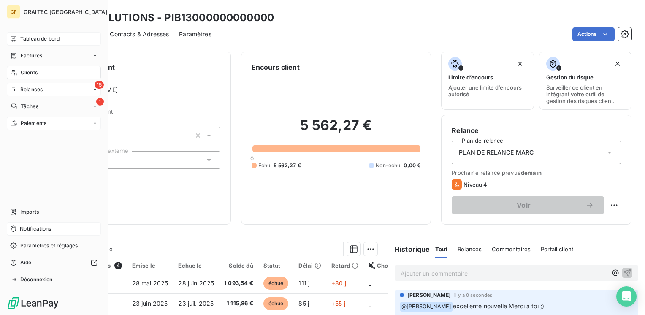
click at [33, 38] on span "Tableau de bord" at bounding box center [39, 39] width 39 height 8
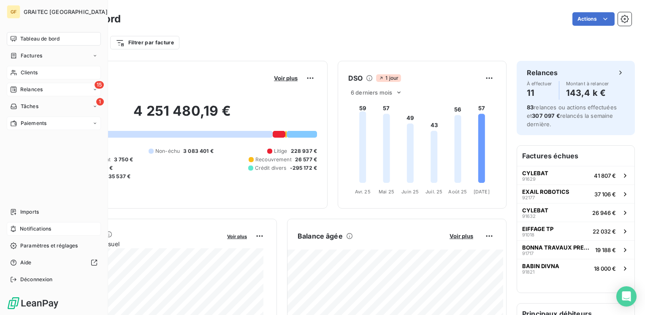
click at [35, 70] on span "Clients" at bounding box center [29, 73] width 17 height 8
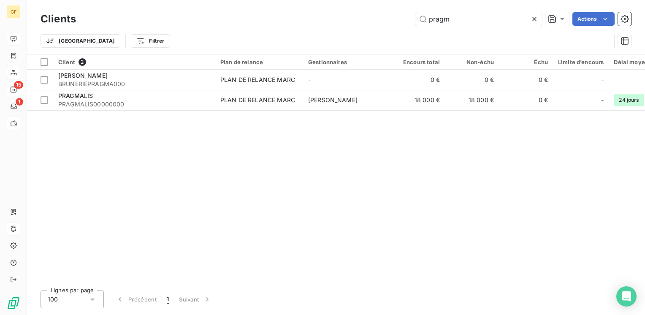
drag, startPoint x: 458, startPoint y: 16, endPoint x: 347, endPoint y: 24, distance: 111.2
click at [347, 23] on div "pragm Actions" at bounding box center [358, 18] width 545 height 13
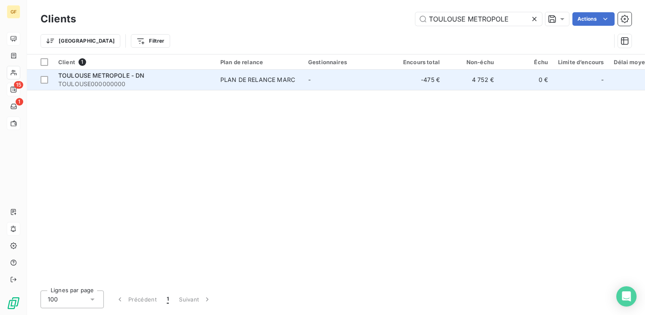
type input "TOULOUSE METROPOLE"
click at [134, 73] on span "TOULOUSE METROPOLE - DN" at bounding box center [101, 75] width 86 height 7
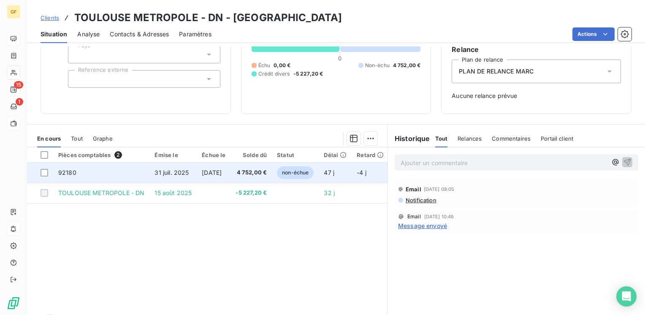
scroll to position [84, 0]
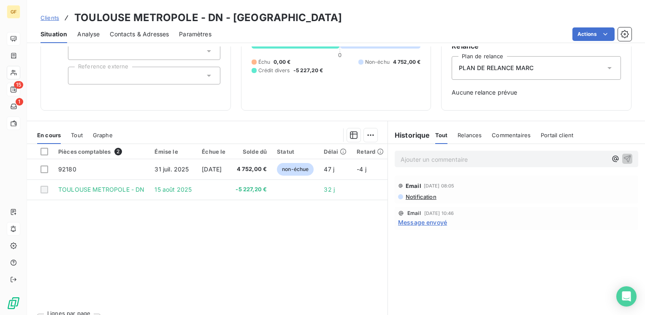
click at [405, 221] on span "Message envoyé" at bounding box center [422, 222] width 49 height 9
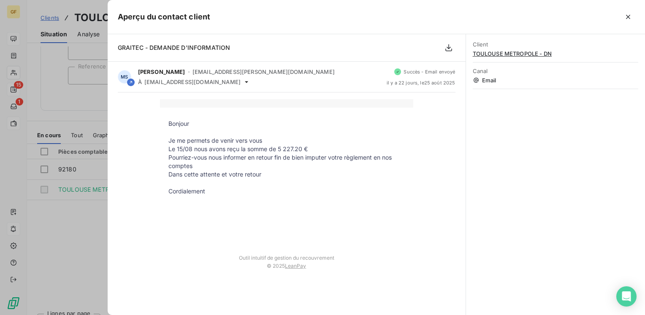
click at [228, 187] on p "Cordialement" at bounding box center [286, 191] width 236 height 8
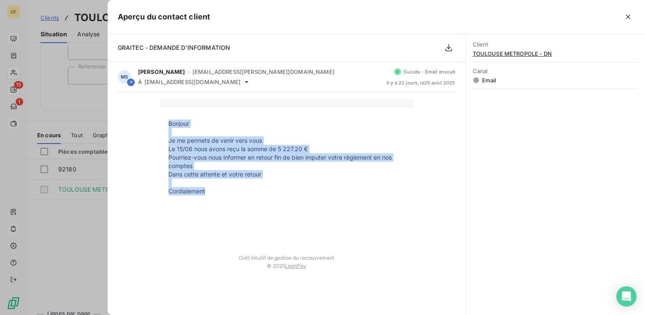
drag, startPoint x: 216, startPoint y: 192, endPoint x: 164, endPoint y: 120, distance: 89.1
click at [164, 120] on tbody "Bonjour Je me permets de venir vers vous Le 15/08 nous avons reçu la somme de 5…" at bounding box center [286, 178] width 253 height 118
copy tbody "Bonjour Je me permets de venir vers vous Le 15/08 nous avons reçu la somme de 5…"
click at [628, 16] on icon "button" at bounding box center [627, 17] width 8 height 8
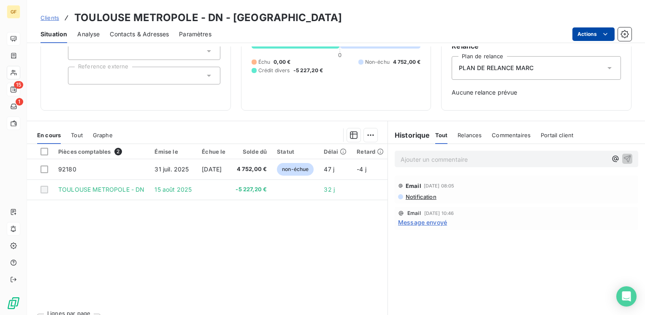
click at [596, 36] on html "GF 15 1 Clients TOULOUSE METROPOLE - DN - TOULOUSE000000000 Situation Analyse C…" at bounding box center [322, 157] width 645 height 315
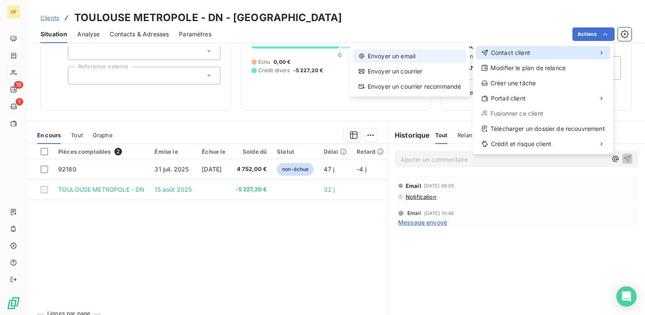
drag, startPoint x: 516, startPoint y: 57, endPoint x: 415, endPoint y: 54, distance: 100.9
click at [513, 57] on div "Contact client" at bounding box center [543, 52] width 134 height 13
click at [406, 55] on div "Envoyer un email" at bounding box center [409, 55] width 113 height 13
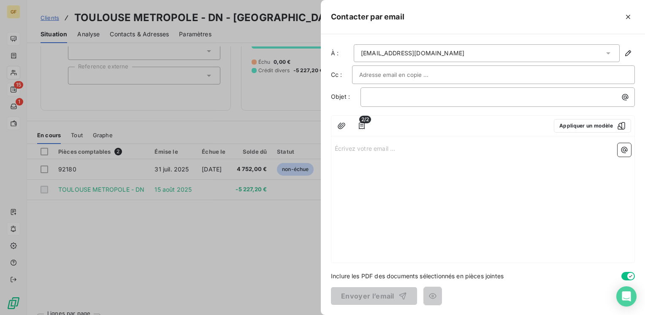
click at [426, 72] on input "text" at bounding box center [404, 74] width 91 height 13
click at [575, 125] on button "Appliquer un modèle" at bounding box center [591, 125] width 77 height 13
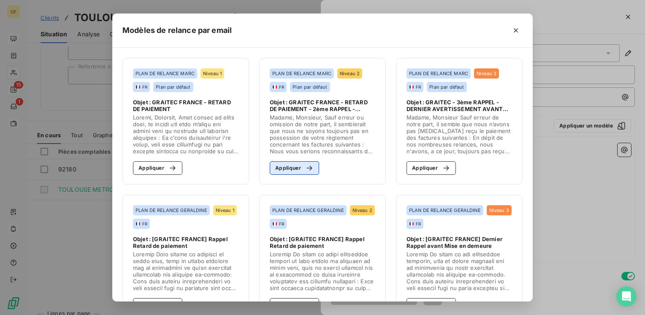
click at [281, 170] on button "Appliquer" at bounding box center [294, 167] width 49 height 13
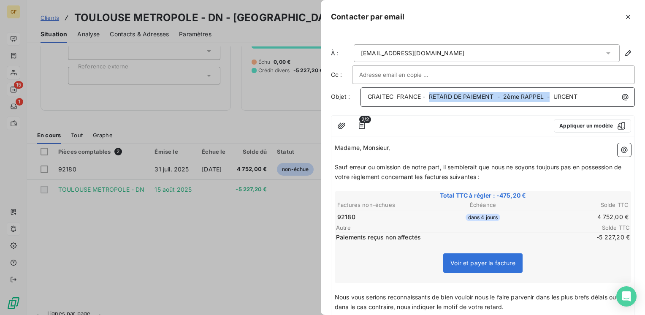
drag, startPoint x: 430, startPoint y: 95, endPoint x: 548, endPoint y: 94, distance: 118.5
click at [548, 94] on span "GRAITEC FRANCE - RETARD DE PAIEMENT - 2ème RAPPEL - URGENT" at bounding box center [472, 96] width 210 height 7
click at [469, 239] on span "Paiements reçus non affectés" at bounding box center [456, 237] width 241 height 8
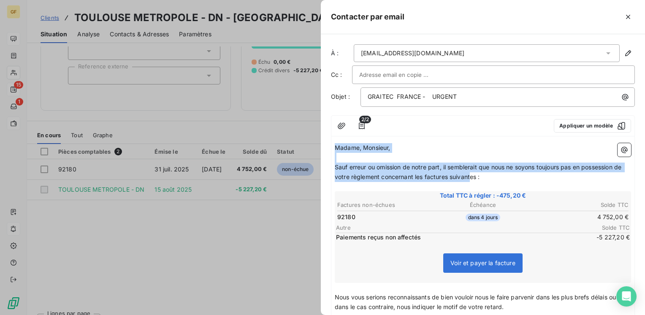
drag, startPoint x: 489, startPoint y: 177, endPoint x: 335, endPoint y: 146, distance: 157.0
click at [335, 146] on div "Madame, Monsieur, ﻿ Sauf erreur ou omission de notre part, il semblerait que no…" at bounding box center [482, 275] width 296 height 265
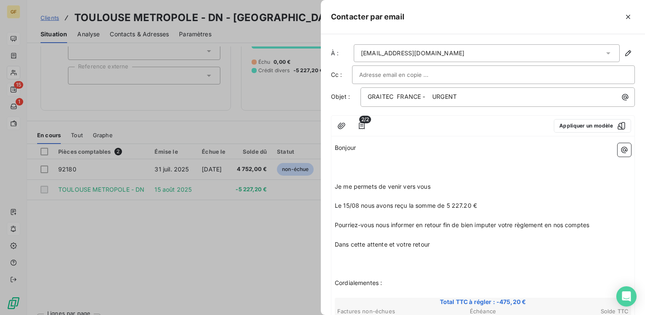
click at [378, 153] on p "﻿" at bounding box center [482, 158] width 296 height 10
click at [370, 148] on p "Bonjour" at bounding box center [482, 148] width 296 height 10
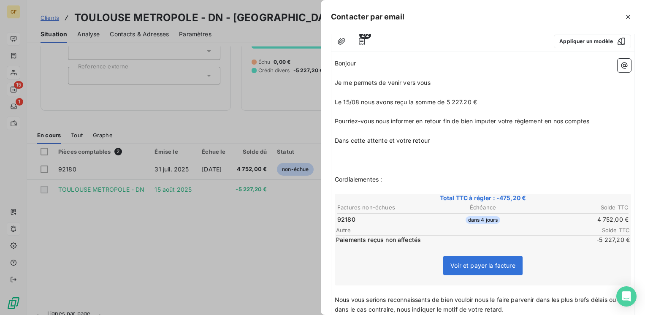
click at [440, 143] on p "Dans cette attente et votre retour" at bounding box center [482, 141] width 296 height 10
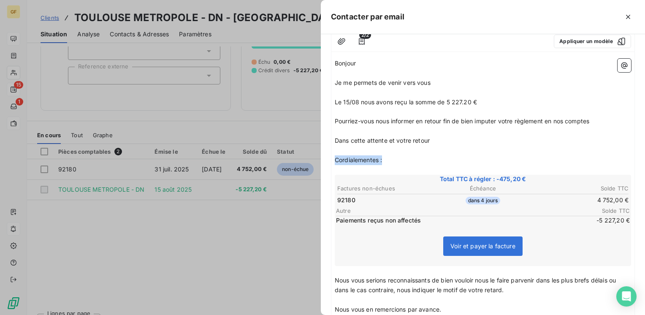
drag, startPoint x: 382, startPoint y: 160, endPoint x: 311, endPoint y: 161, distance: 70.9
click at [311, 314] on div "Contacter par email À : [EMAIL_ADDRESS][DOMAIN_NAME] Cc : Objet : GRAITEC FRANC…" at bounding box center [322, 315] width 645 height 0
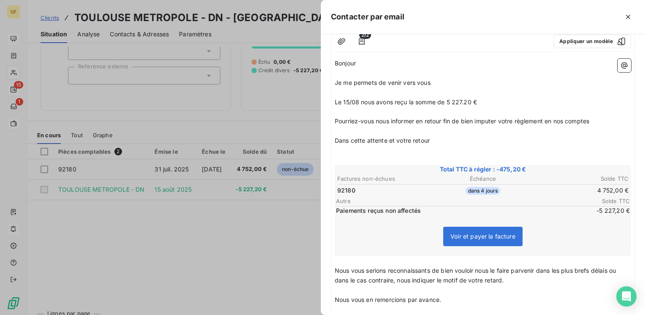
scroll to position [169, 0]
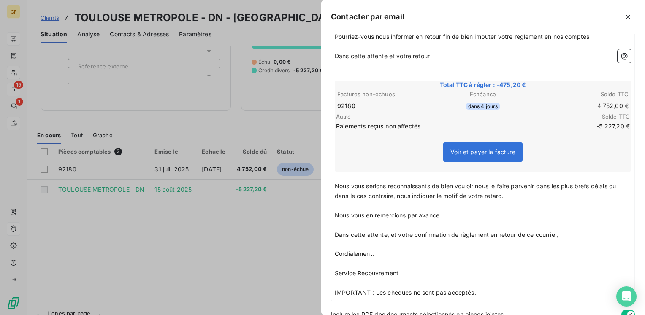
click at [413, 274] on p "Service Recouvrement" at bounding box center [482, 273] width 296 height 10
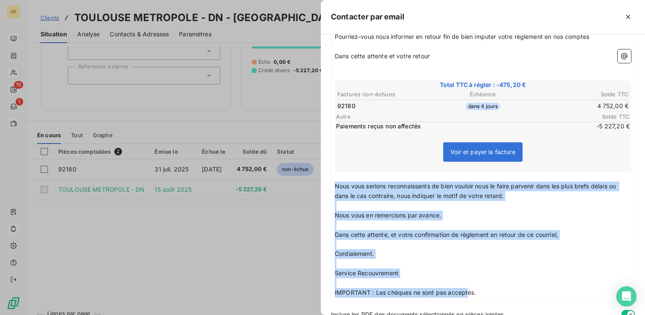
drag, startPoint x: 429, startPoint y: 292, endPoint x: 334, endPoint y: 189, distance: 140.6
click at [334, 189] on div "Bonjour ﻿ Je me permets de venir vers vous ﻿ Le 15/08 nous avons reçu la somme …" at bounding box center [482, 136] width 303 height 330
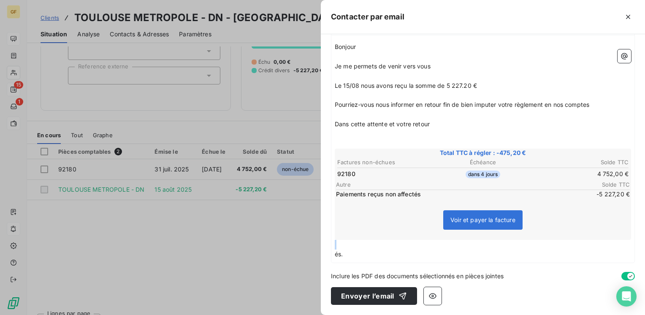
scroll to position [100, 0]
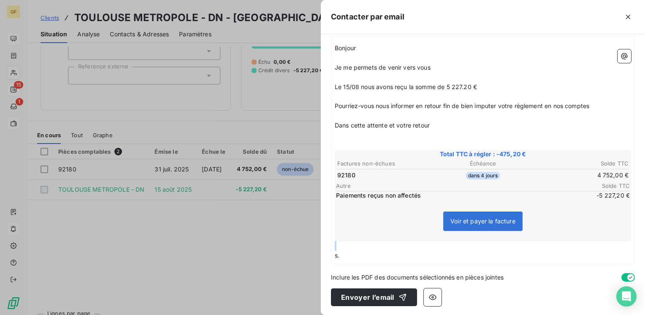
drag, startPoint x: 348, startPoint y: 251, endPoint x: 316, endPoint y: 249, distance: 33.0
click at [316, 314] on div "Contacter par email À : [EMAIL_ADDRESS][DOMAIN_NAME] Cc : Objet : GRAITEC FRANC…" at bounding box center [322, 315] width 645 height 0
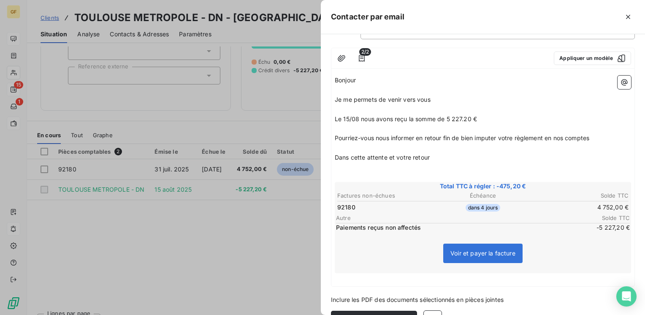
scroll to position [47, 0]
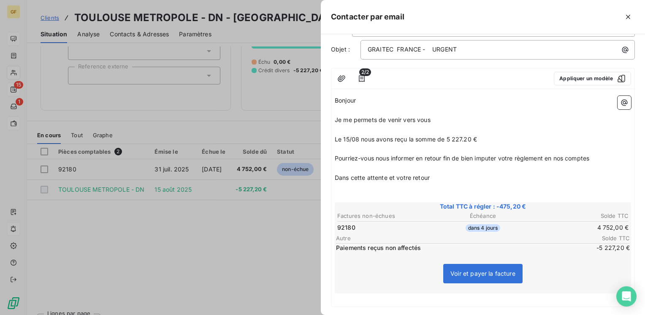
click at [595, 154] on p "Pourriez-vous nous informer en retour fin de bien imputer votre règlement en no…" at bounding box center [482, 159] width 296 height 10
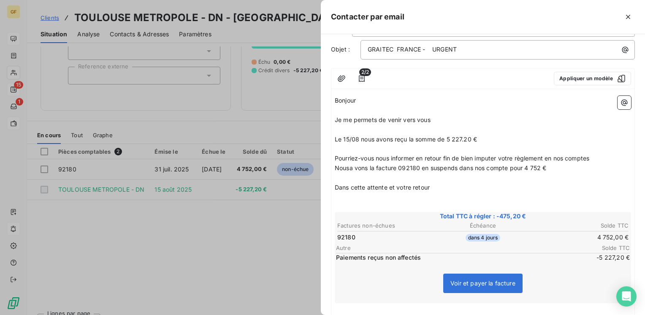
click at [348, 168] on span "Nousa vons la facture 092180 en suspends dans nos compte pour 4 752 €" at bounding box center [439, 167] width 211 height 7
click at [354, 166] on span "Nous a vons la facture 092180 en suspends dans nos compte pour 4 752 €" at bounding box center [440, 167] width 213 height 7
click at [351, 185] on span "Dans cette attente et votre retour" at bounding box center [381, 186] width 95 height 7
click at [418, 185] on span "Dans l'attente de votre retour" at bounding box center [376, 186] width 84 height 7
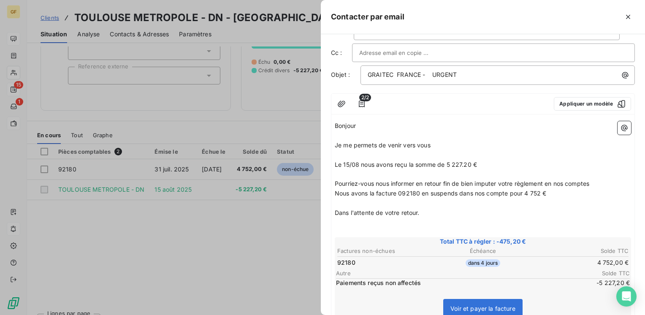
scroll to position [42, 0]
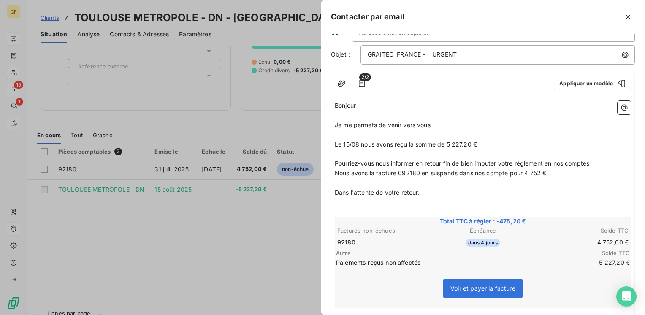
click at [485, 140] on p "Le 15/08 nous avons reçu la somme de 5 227.20 €" at bounding box center [482, 145] width 296 height 10
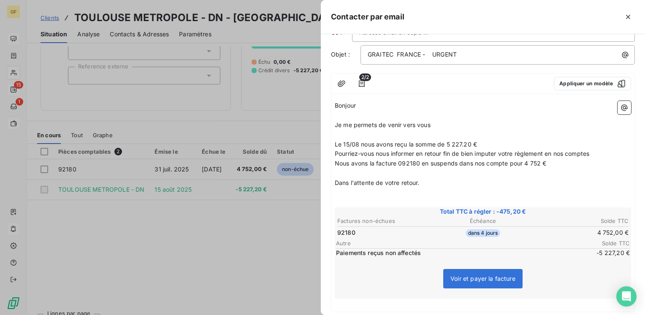
click at [601, 153] on p "Pourriez-vous nous informer en retour fin de bien imputer votre règlement en no…" at bounding box center [482, 154] width 296 height 10
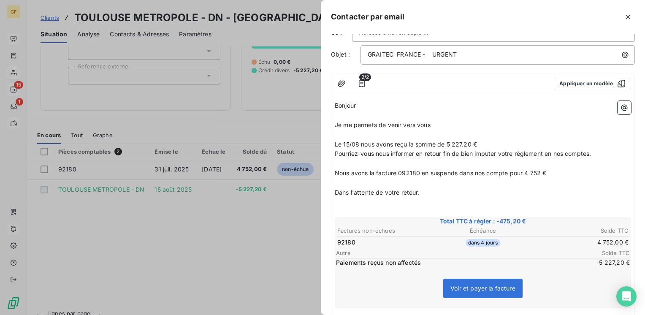
click at [483, 192] on p "Dans l'attente de votre retour." at bounding box center [482, 193] width 296 height 10
click at [422, 170] on span "Nous avons la facture 092180 en suspends dans nos compte pour 4 752 €" at bounding box center [439, 172] width 211 height 7
click at [466, 185] on p "﻿" at bounding box center [482, 183] width 296 height 10
click at [612, 168] on p "Nous avons la facture 092180 échéance au [DATE] en suspends dans nos compte pou…" at bounding box center [482, 173] width 296 height 10
click at [477, 143] on span "Le 15/08 nous avons reçu la somme de 5 227.20 €" at bounding box center [405, 143] width 142 height 7
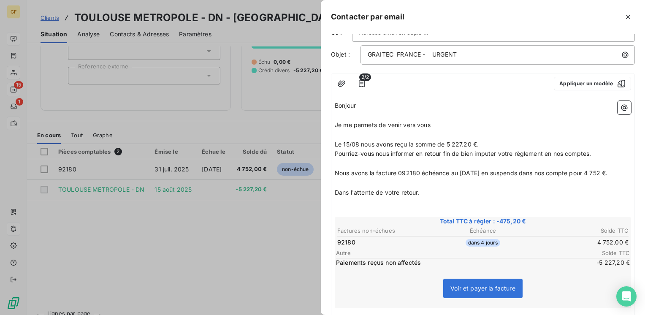
scroll to position [100, 0]
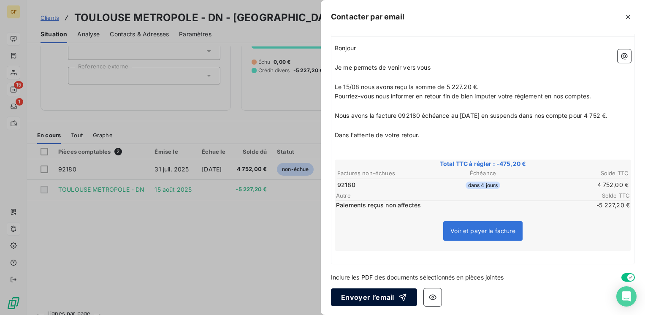
click at [363, 293] on button "Envoyer l’email" at bounding box center [374, 297] width 86 height 18
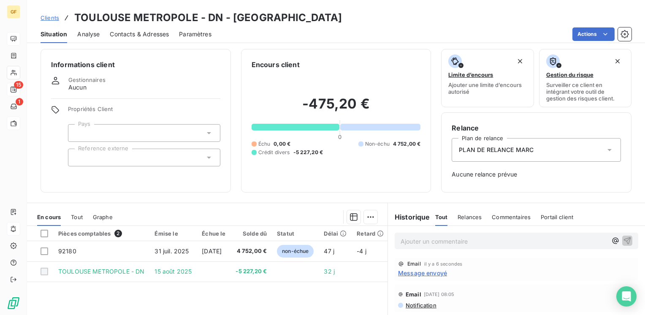
scroll to position [0, 0]
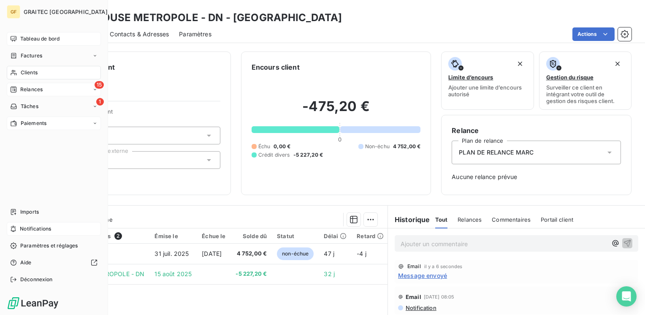
click at [40, 55] on span "Factures" at bounding box center [32, 56] width 22 height 8
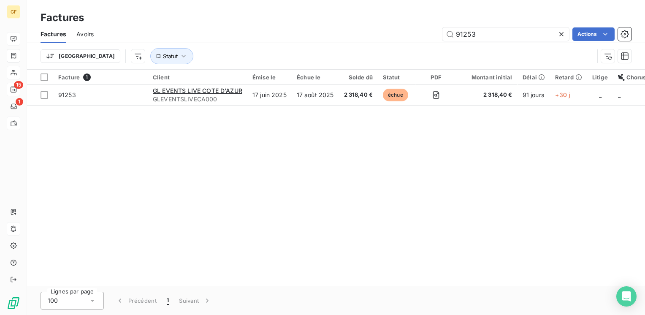
drag, startPoint x: 510, startPoint y: 40, endPoint x: 399, endPoint y: 56, distance: 111.7
click at [399, 56] on div "Factures Avoirs 91253 Actions Trier Statut" at bounding box center [336, 47] width 618 height 44
type input "91400"
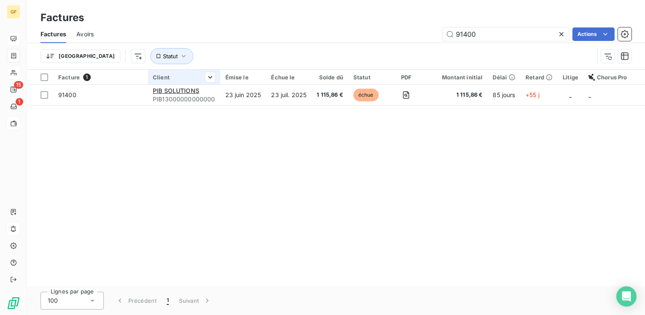
click at [181, 84] on div at bounding box center [184, 84] width 73 height 0
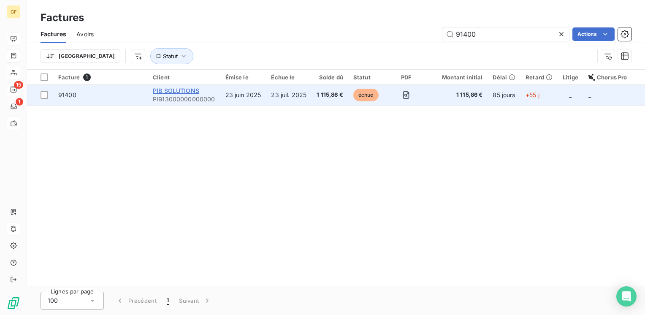
click at [181, 90] on span "PIB SOLUTIONS" at bounding box center [176, 90] width 46 height 7
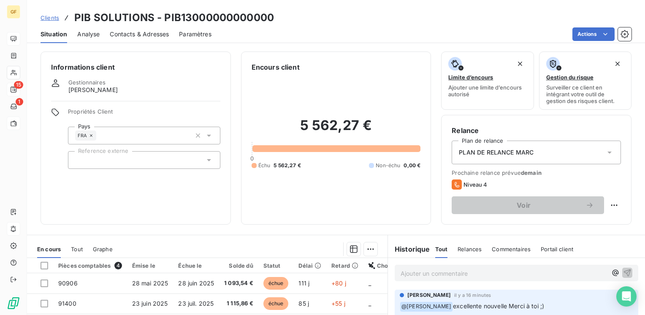
click at [146, 35] on span "Contacts & Adresses" at bounding box center [139, 34] width 59 height 8
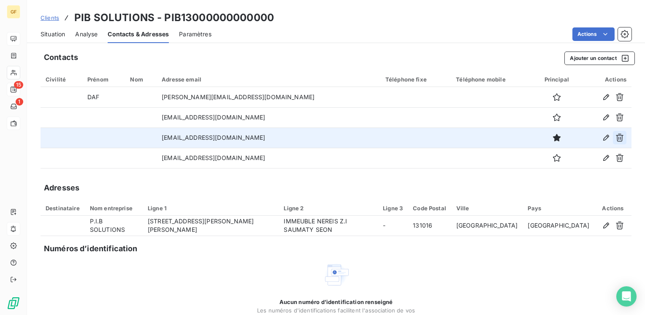
click at [615, 134] on icon "button" at bounding box center [619, 137] width 8 height 8
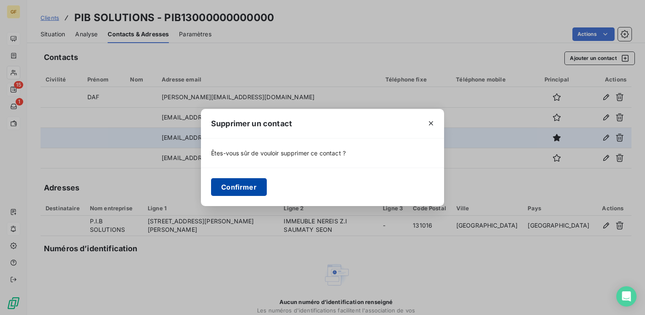
click at [243, 186] on button "Confirmer" at bounding box center [239, 187] width 56 height 18
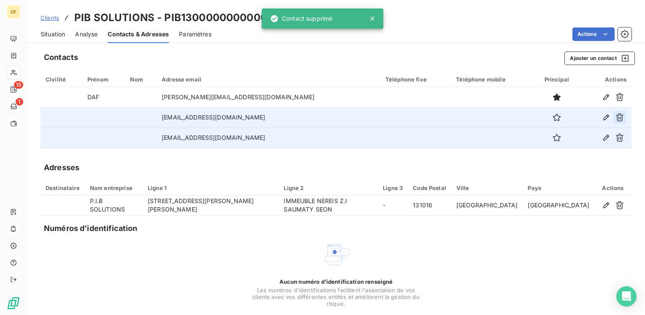
click at [615, 116] on icon "button" at bounding box center [619, 117] width 8 height 8
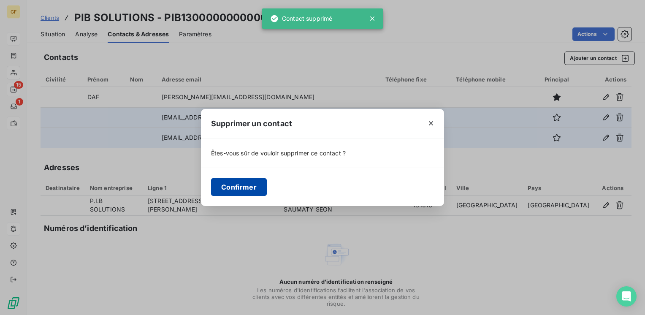
click at [244, 188] on button "Confirmer" at bounding box center [239, 187] width 56 height 18
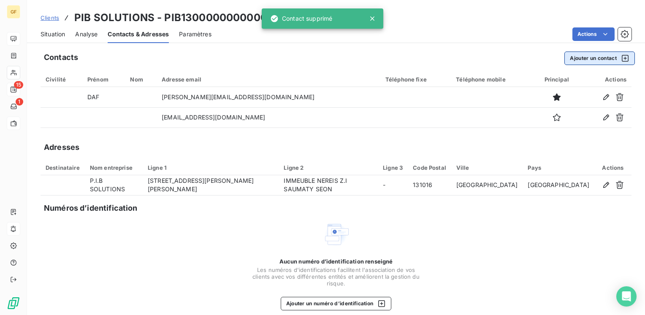
click at [575, 57] on button "Ajouter un contact" at bounding box center [599, 57] width 70 height 13
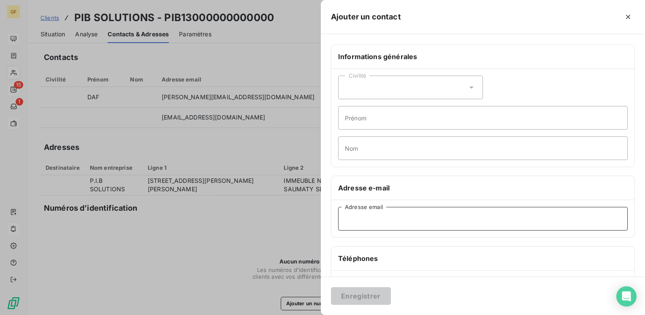
click at [361, 216] on input "Adresse email" at bounding box center [482, 219] width 289 height 24
paste input "compta-fournisseurs@pibsolutions"
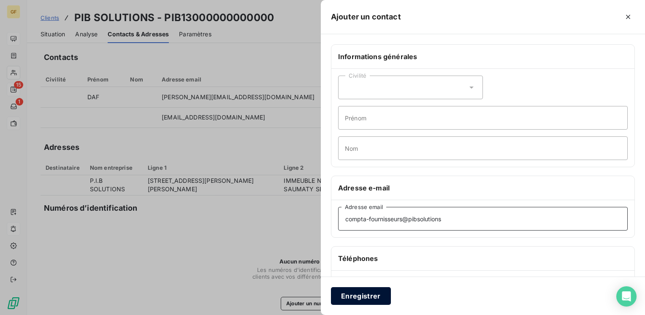
type input "compta-fournisseurs@pibsolutions"
click at [368, 293] on button "Enregistrer" at bounding box center [361, 296] width 60 height 18
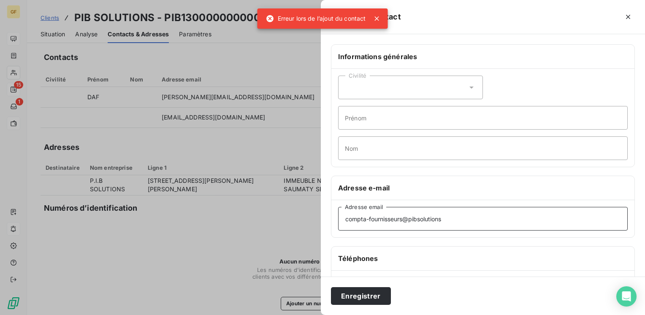
click at [445, 224] on input "compta-fournisseurs@pibsolutions" at bounding box center [482, 219] width 289 height 24
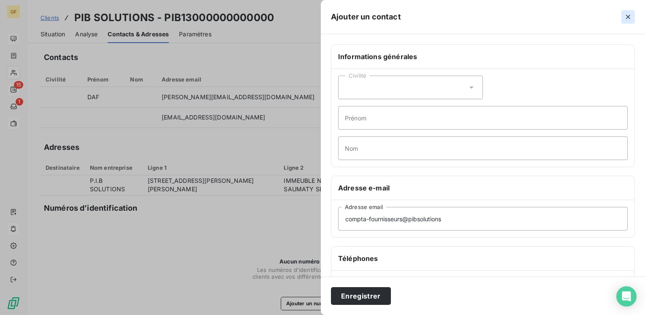
click at [625, 16] on icon "button" at bounding box center [627, 17] width 8 height 8
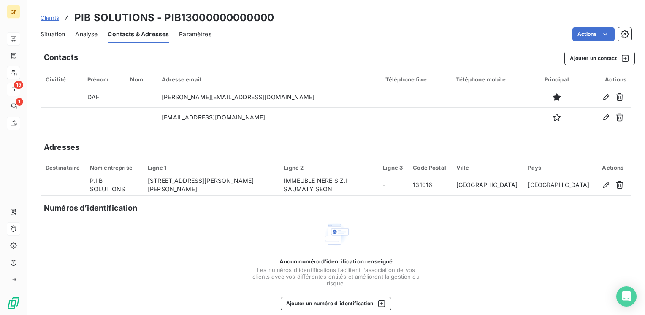
click at [52, 35] on span "Situation" at bounding box center [52, 34] width 24 height 8
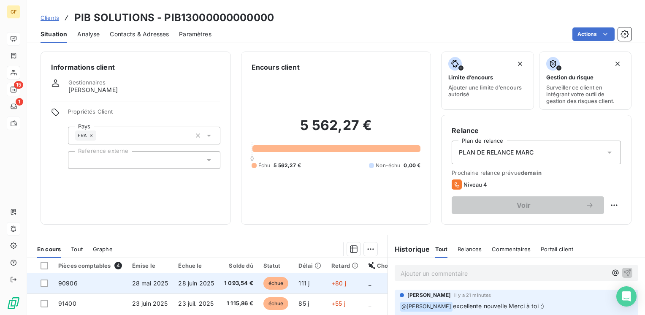
click at [195, 283] on span "28 juin 2025" at bounding box center [196, 282] width 36 height 7
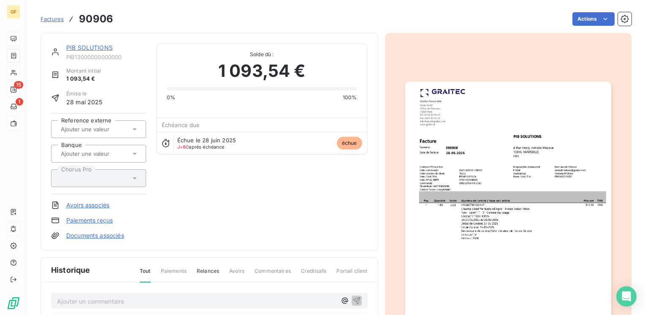
click at [88, 45] on link "PIB SOLUTIONS" at bounding box center [89, 47] width 46 height 7
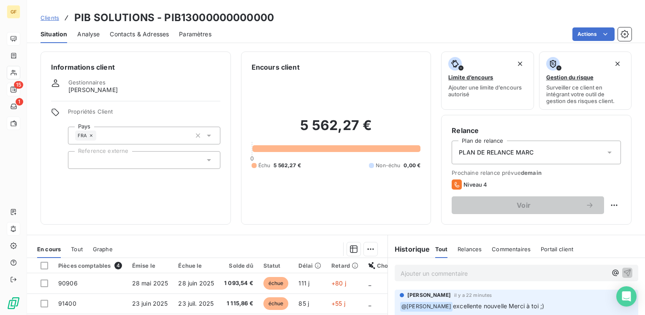
scroll to position [130, 0]
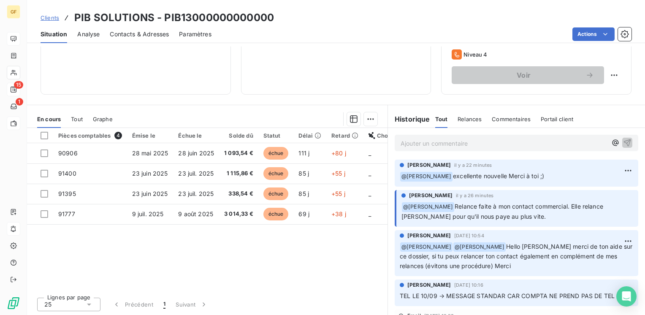
click at [429, 137] on div "Ajouter un commentaire ﻿" at bounding box center [503, 142] width 206 height 11
click at [424, 140] on p "Ajouter un commentaire ﻿" at bounding box center [503, 143] width 206 height 11
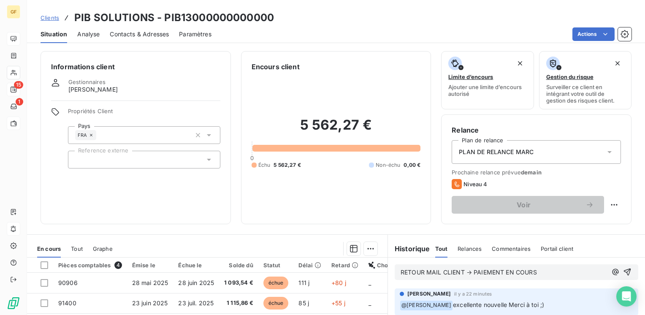
scroll to position [0, 0]
drag, startPoint x: 371, startPoint y: 127, endPoint x: 290, endPoint y: 125, distance: 80.6
click at [290, 125] on h2 "5 562,27 €" at bounding box center [335, 129] width 169 height 25
copy h2 "5 562,27 €"
click at [533, 270] on span "RETOUR MAIL CLIENT → PAIEMENT EN COURS" at bounding box center [468, 272] width 136 height 7
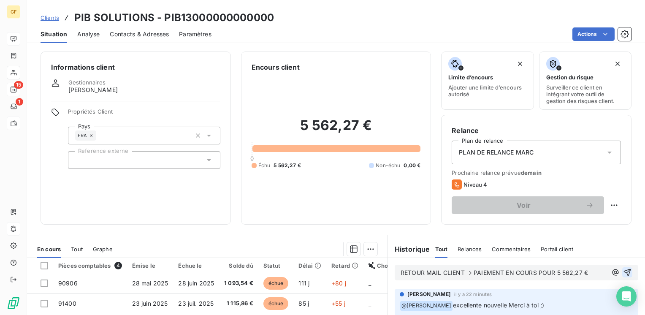
click at [623, 268] on icon "button" at bounding box center [627, 272] width 8 height 8
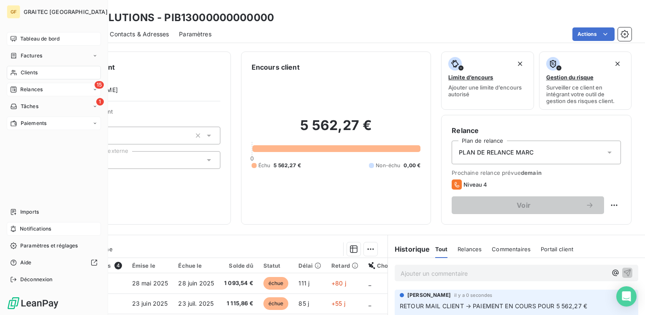
click at [37, 37] on span "Tableau de bord" at bounding box center [39, 39] width 39 height 8
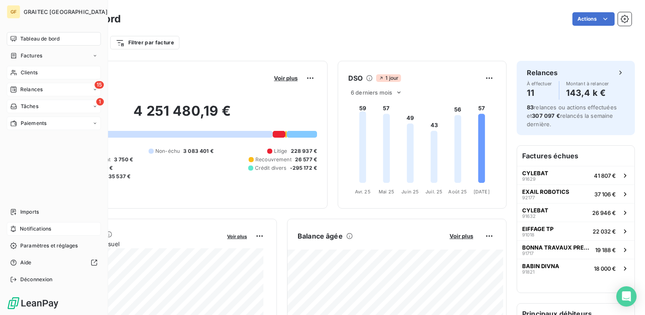
click at [28, 105] on span "Tâches" at bounding box center [30, 107] width 18 height 8
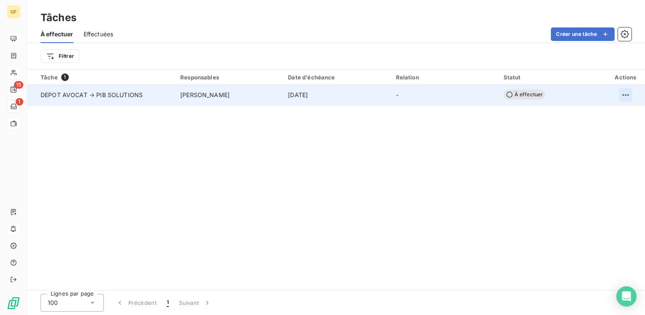
click at [620, 93] on html "GF 15 1 Tâches À effectuer Effectuées Créer une tâche Filtrer Tâche 1 Responsab…" at bounding box center [322, 157] width 645 height 315
click at [593, 112] on div "Supprimer la tâche" at bounding box center [592, 113] width 73 height 13
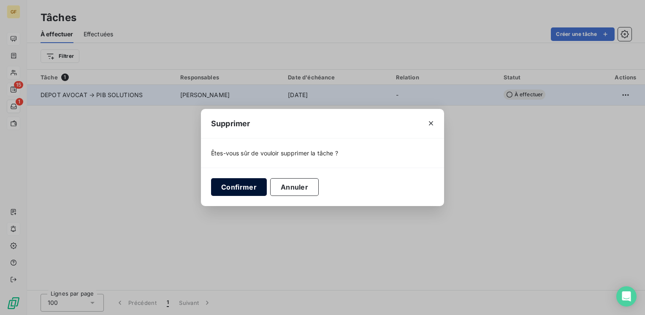
click at [231, 186] on button "Confirmer" at bounding box center [239, 187] width 56 height 18
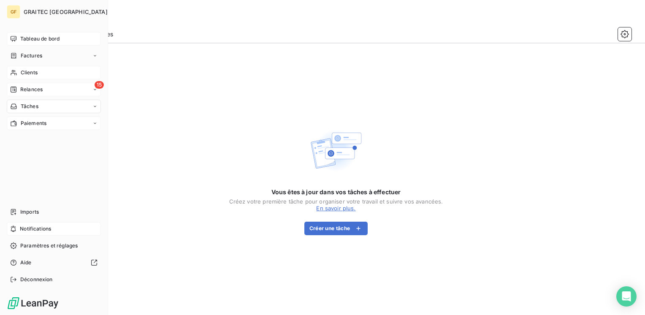
click at [30, 72] on span "Clients" at bounding box center [29, 73] width 17 height 8
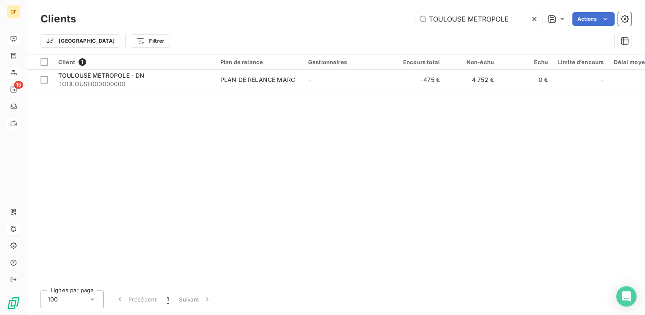
click at [535, 18] on icon at bounding box center [534, 19] width 8 height 8
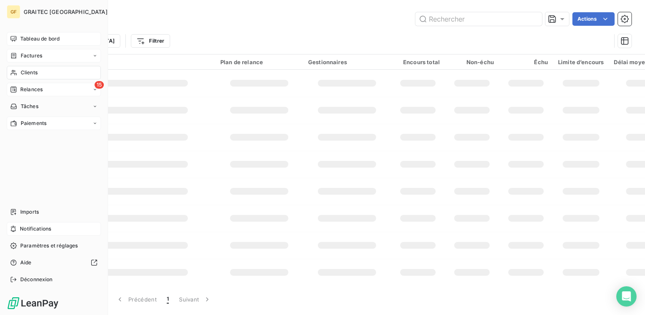
click at [26, 56] on span "Factures" at bounding box center [32, 56] width 22 height 8
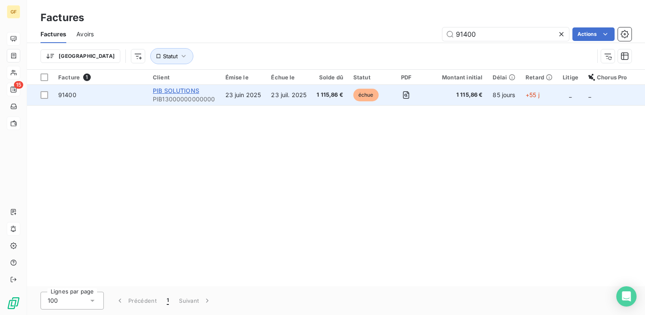
click at [172, 90] on span "PIB SOLUTIONS" at bounding box center [176, 90] width 46 height 7
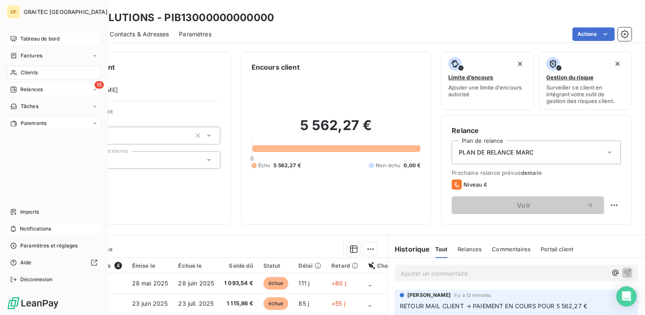
click at [24, 39] on span "Tableau de bord" at bounding box center [39, 39] width 39 height 8
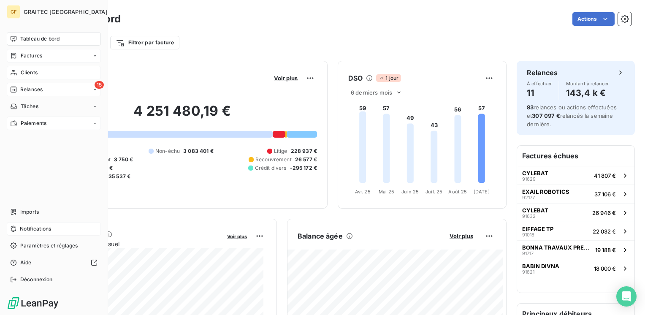
click at [27, 50] on div "Factures" at bounding box center [54, 55] width 94 height 13
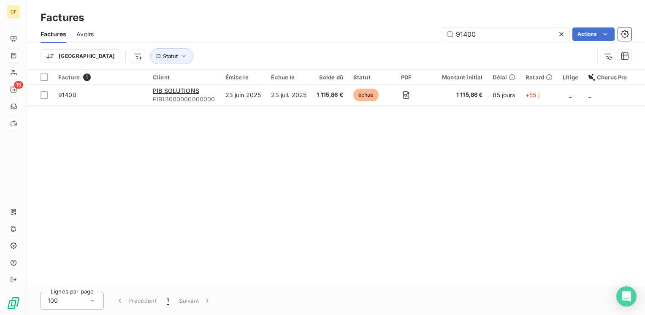
drag, startPoint x: 486, startPoint y: 32, endPoint x: 398, endPoint y: 48, distance: 89.2
click at [398, 48] on div "Factures Avoirs 91400 Actions Trier Statut" at bounding box center [336, 47] width 618 height 44
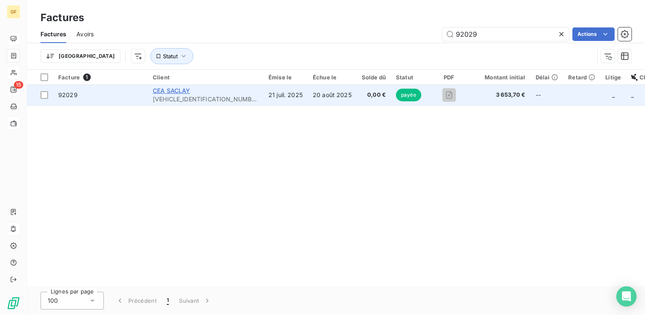
type input "92029"
click at [174, 93] on span "CEA SACLAY" at bounding box center [172, 90] width 38 height 7
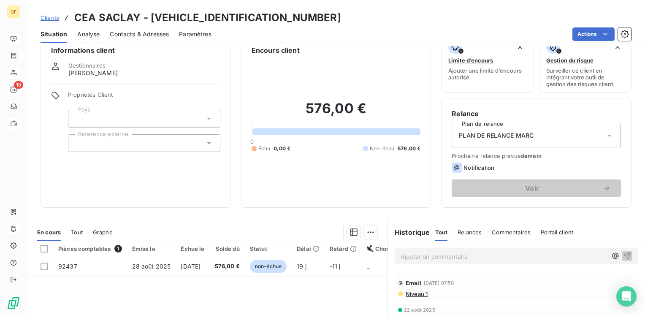
scroll to position [42, 0]
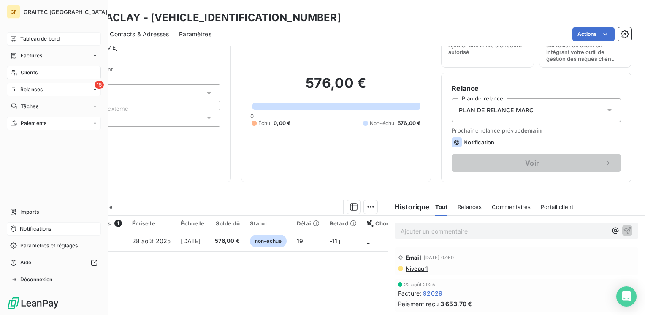
click at [26, 52] on span "Factures" at bounding box center [32, 56] width 22 height 8
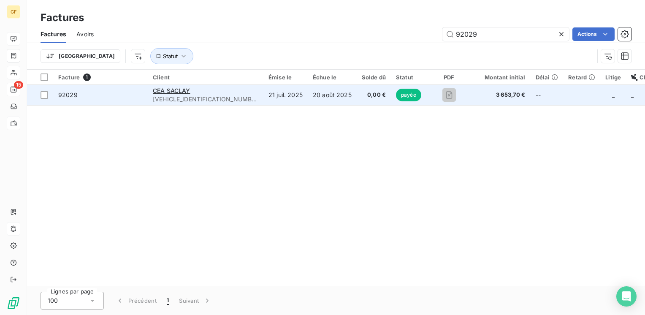
click at [194, 99] on span "[VEHICLE_IDENTIFICATION_NUMBER]" at bounding box center [205, 99] width 105 height 8
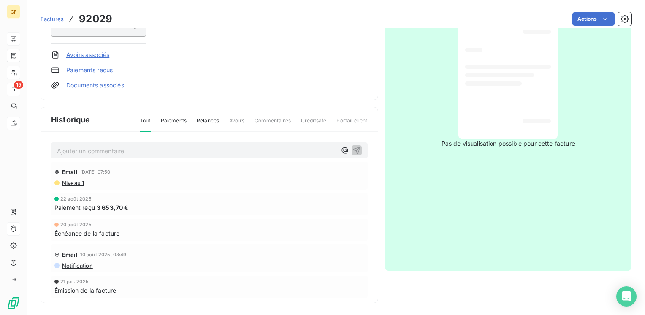
scroll to position [151, 0]
click at [186, 210] on div "Paiement reçu 3 653,70 €" at bounding box center [209, 206] width 310 height 9
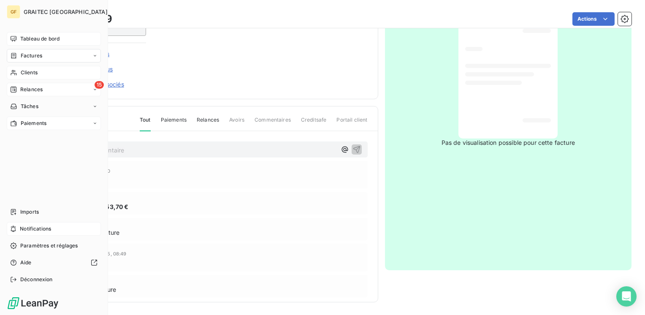
click at [30, 58] on span "Factures" at bounding box center [32, 56] width 22 height 8
click at [17, 67] on div "Clients" at bounding box center [54, 72] width 94 height 13
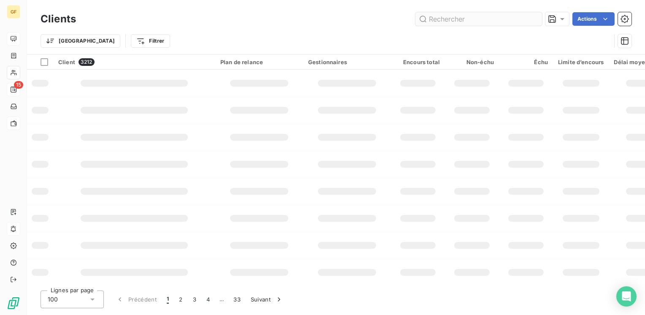
click at [464, 16] on input "text" at bounding box center [478, 18] width 127 height 13
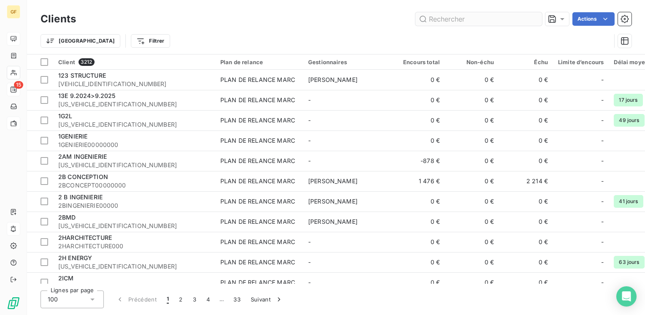
click at [461, 18] on input "text" at bounding box center [478, 18] width 127 height 13
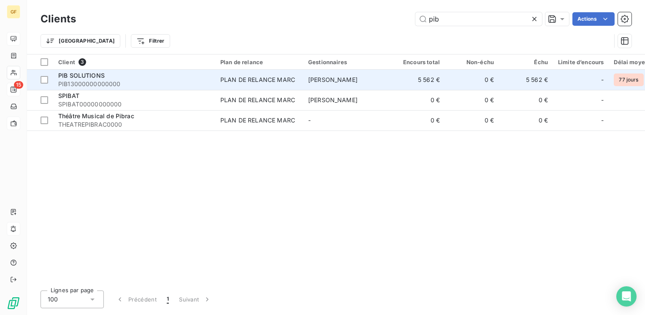
type input "pib"
click at [199, 76] on div "PIB SOLUTIONS" at bounding box center [134, 75] width 152 height 8
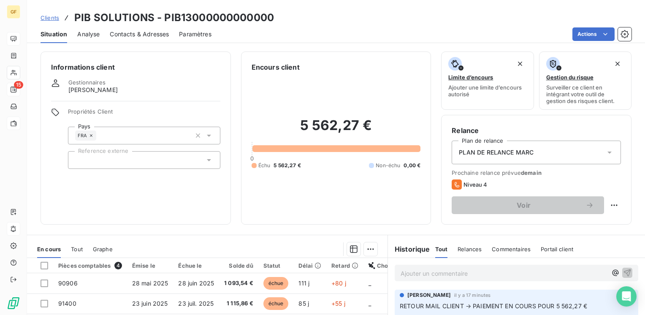
click at [154, 31] on span "Contacts & Adresses" at bounding box center [139, 34] width 59 height 8
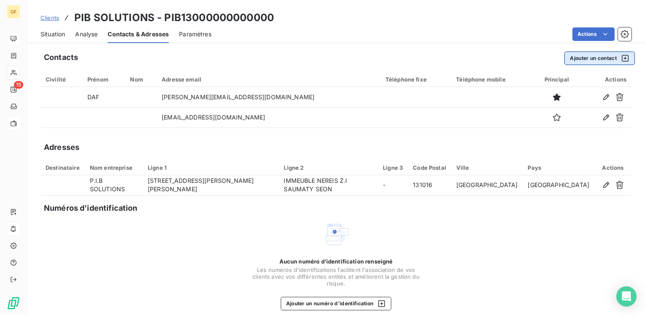
click at [577, 58] on button "Ajouter un contact" at bounding box center [599, 57] width 70 height 13
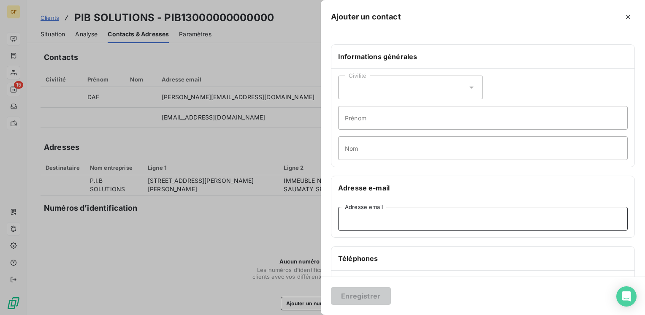
click at [348, 219] on input "Adresse email" at bounding box center [482, 219] width 289 height 24
paste input "[EMAIL_ADDRESS][DOMAIN_NAME]"
type input "[EMAIL_ADDRESS][DOMAIN_NAME]"
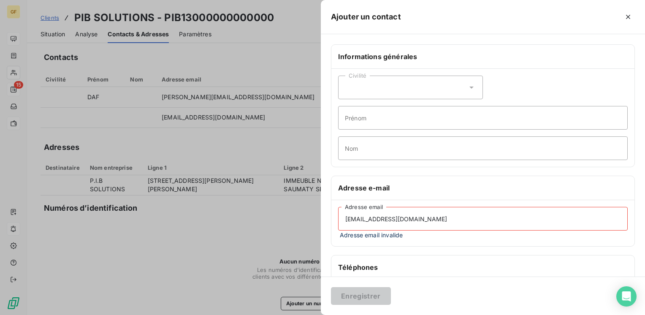
click at [456, 216] on input "[EMAIL_ADDRESS][DOMAIN_NAME]" at bounding box center [482, 219] width 289 height 24
click at [368, 273] on div "Téléphones" at bounding box center [482, 267] width 303 height 24
drag, startPoint x: 461, startPoint y: 220, endPoint x: 305, endPoint y: 241, distance: 157.0
click at [305, 314] on div "Ajouter un contact Informations générales Civilité Prénom Nom Adresse e-mail [E…" at bounding box center [322, 315] width 645 height 0
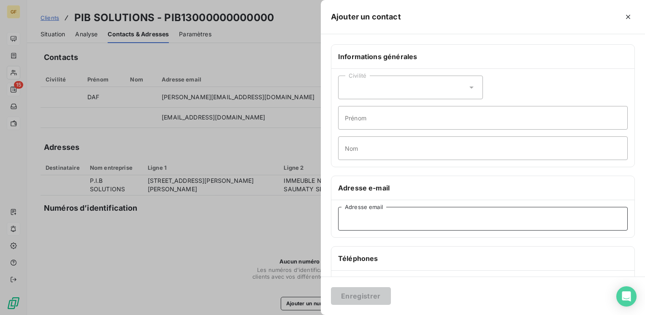
click at [376, 222] on input "Adresse email" at bounding box center [482, 219] width 289 height 24
paste input "[EMAIL_ADDRESS][DOMAIN_NAME]"
type input "[EMAIL_ADDRESS][DOMAIN_NAME]"
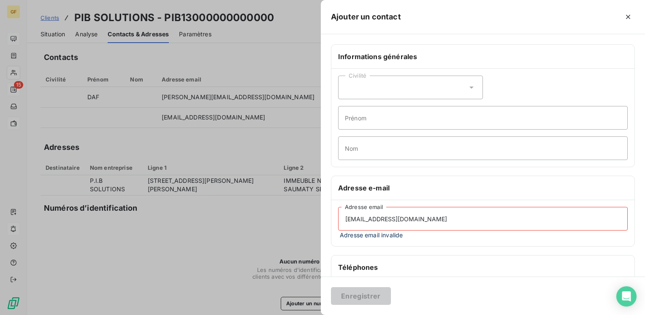
drag, startPoint x: 390, startPoint y: 222, endPoint x: 187, endPoint y: 245, distance: 203.8
click at [190, 314] on div "Ajouter un contact Informations générales Civilité Prénom Nom Adresse e-mail [E…" at bounding box center [322, 315] width 645 height 0
click at [365, 218] on input "[EMAIL_ADDRESS][DOMAIN_NAME]" at bounding box center [482, 219] width 289 height 24
click at [458, 217] on input "[EMAIL_ADDRESS][DOMAIN_NAME]" at bounding box center [482, 219] width 289 height 24
click at [456, 217] on input "[EMAIL_ADDRESS][DOMAIN_NAME]" at bounding box center [482, 219] width 289 height 24
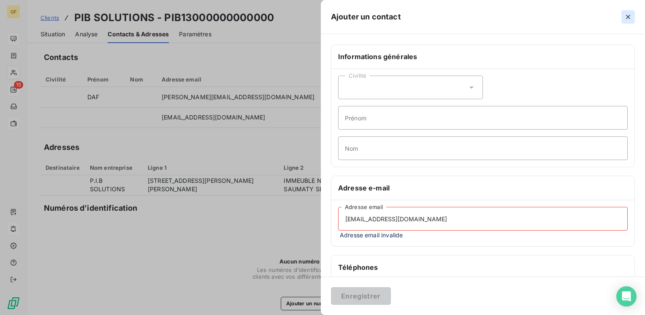
click at [626, 16] on icon "button" at bounding box center [627, 17] width 8 height 8
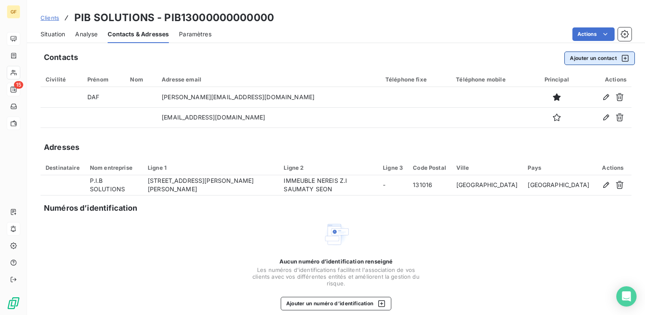
click at [581, 55] on button "Ajouter un contact" at bounding box center [599, 57] width 70 height 13
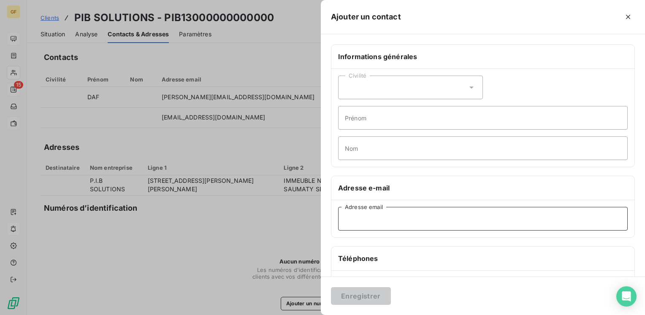
click at [365, 227] on input "Adresse email" at bounding box center [482, 219] width 289 height 24
paste input "[EMAIL_ADDRESS][DOMAIN_NAME]"
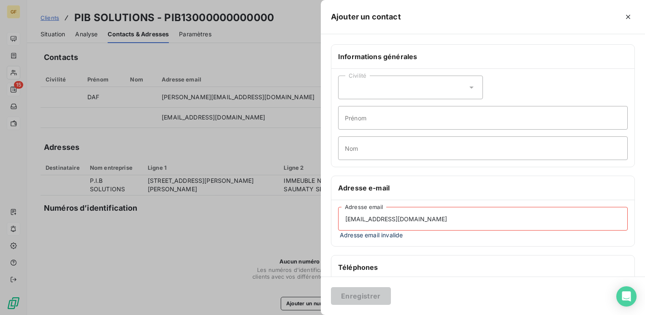
click at [345, 216] on input "[EMAIL_ADDRESS][DOMAIN_NAME]" at bounding box center [482, 219] width 289 height 24
click at [464, 226] on input "[EMAIL_ADDRESS][DOMAIN_NAME]" at bounding box center [482, 219] width 289 height 24
click at [456, 216] on input "[EMAIL_ADDRESS][DOMAIN_NAME]" at bounding box center [482, 219] width 289 height 24
click at [452, 218] on input "[EMAIL_ADDRESS][DOMAIN_NAME]" at bounding box center [482, 219] width 289 height 24
type input "[EMAIL_ADDRESS][DOMAIN_NAME]"
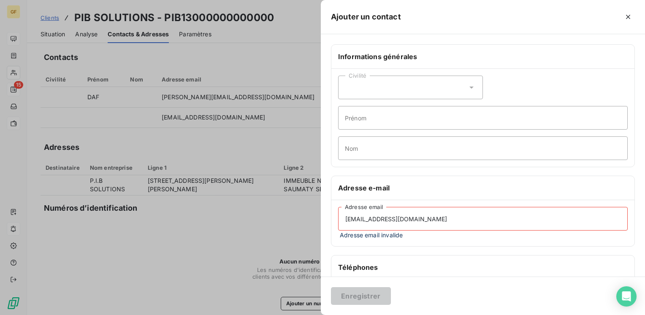
click at [388, 234] on span "Adresse email invalide" at bounding box center [482, 234] width 289 height 9
click at [629, 17] on icon "button" at bounding box center [627, 17] width 8 height 8
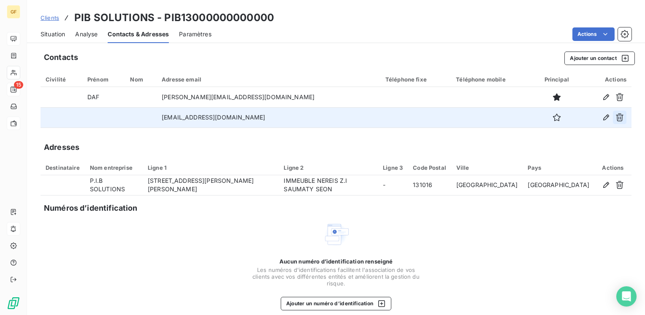
click at [615, 120] on icon "button" at bounding box center [619, 117] width 8 height 8
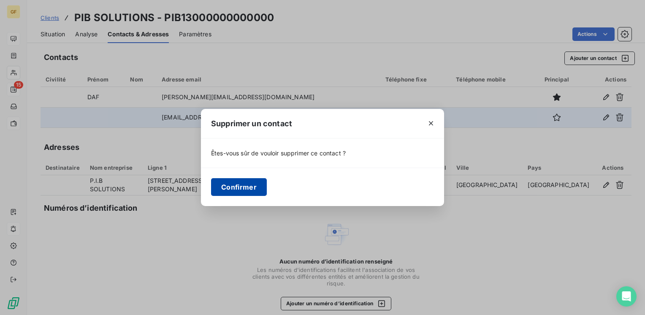
click at [219, 183] on button "Confirmer" at bounding box center [239, 187] width 56 height 18
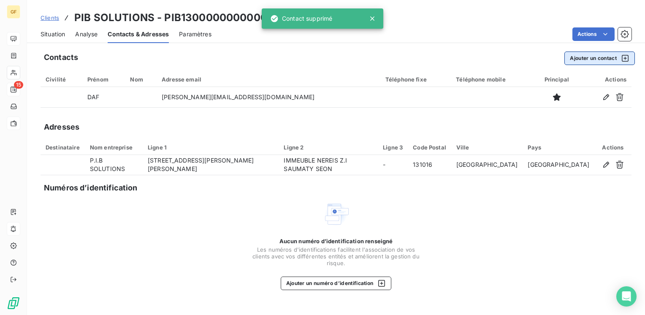
click at [590, 54] on button "Ajouter un contact" at bounding box center [599, 57] width 70 height 13
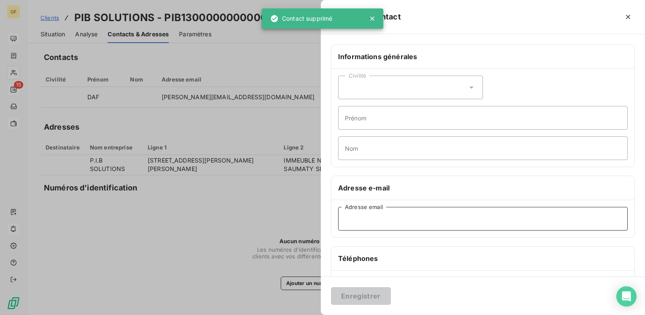
click at [368, 214] on input "Adresse email" at bounding box center [482, 219] width 289 height 24
paste input "[EMAIL_ADDRESS][DOMAIN_NAME]"
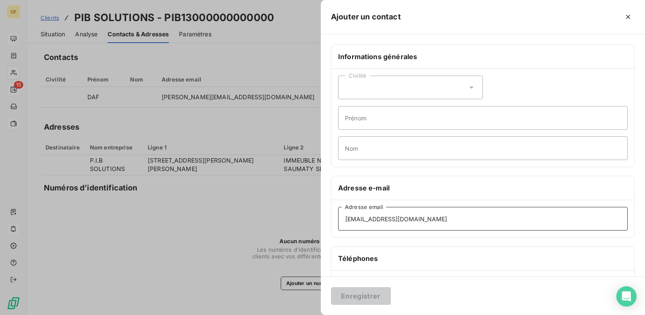
type input "[EMAIL_ADDRESS][DOMAIN_NAME]"
click at [427, 218] on input "[EMAIL_ADDRESS][DOMAIN_NAME]" at bounding box center [482, 219] width 289 height 24
click at [421, 217] on input "[EMAIL_ADDRESS][DOMAIN_NAME]" at bounding box center [482, 219] width 289 height 24
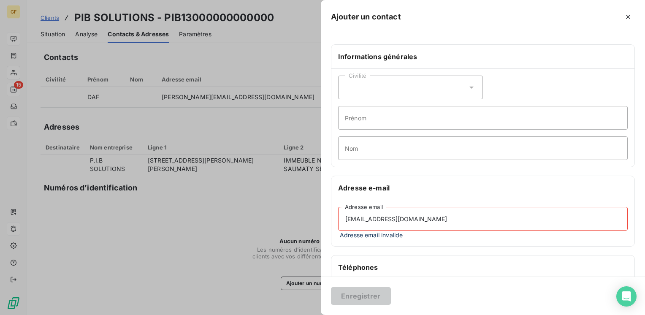
click at [423, 217] on input "[EMAIL_ADDRESS][DOMAIN_NAME]" at bounding box center [482, 219] width 289 height 24
click at [415, 237] on span "Adresse email invalide" at bounding box center [482, 234] width 289 height 9
click at [627, 16] on icon "button" at bounding box center [627, 17] width 8 height 8
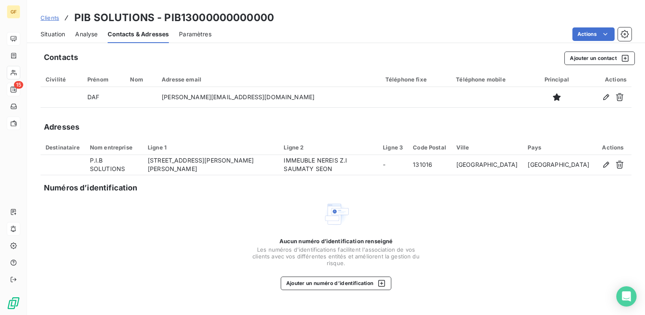
click at [58, 35] on span "Situation" at bounding box center [52, 34] width 24 height 8
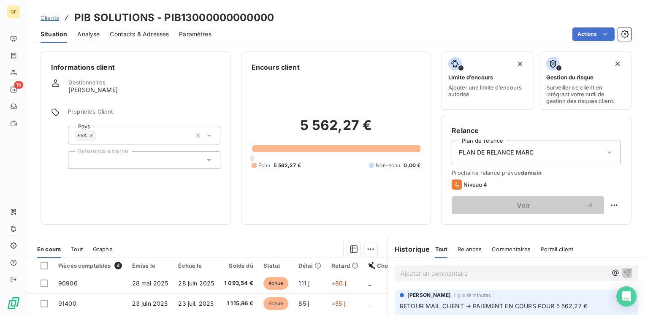
click at [137, 32] on span "Contacts & Adresses" at bounding box center [139, 34] width 59 height 8
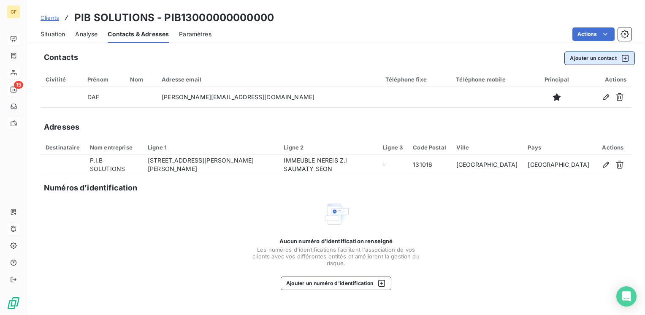
click at [597, 54] on button "Ajouter un contact" at bounding box center [599, 57] width 70 height 13
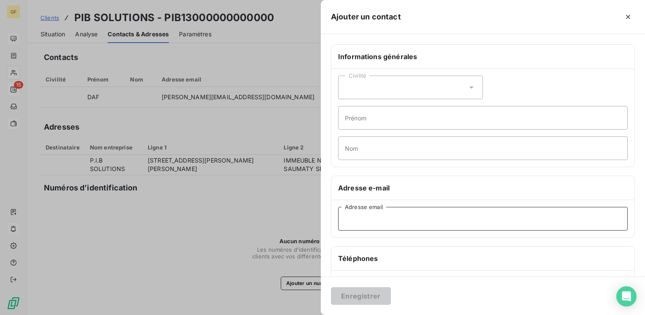
click at [394, 219] on input "Adresse email" at bounding box center [482, 219] width 289 height 24
paste input "[EMAIL_ADDRESS][DOMAIN_NAME]"
type input "[EMAIL_ADDRESS][DOMAIN_NAME]"
click at [368, 121] on input "Prénom" at bounding box center [482, 118] width 289 height 24
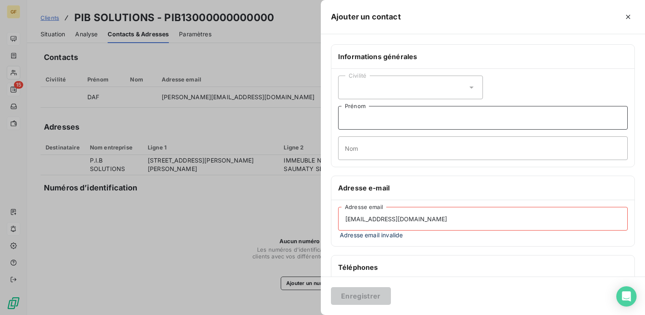
click at [371, 120] on input "Prénom" at bounding box center [482, 118] width 289 height 24
type input "Compta"
click at [416, 221] on input "[EMAIL_ADDRESS][DOMAIN_NAME]" at bounding box center [482, 219] width 289 height 24
click at [420, 218] on input "[EMAIL_ADDRESS][DOMAIN_NAME]" at bounding box center [482, 219] width 289 height 24
click at [448, 242] on div "[EMAIL_ADDRESS][DOMAIN_NAME] Adresse email Adresse email invalide" at bounding box center [482, 223] width 303 height 46
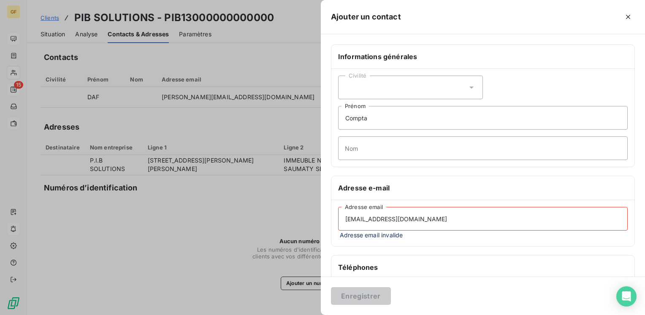
click at [408, 211] on input "[EMAIL_ADDRESS][DOMAIN_NAME]" at bounding box center [482, 219] width 289 height 24
click at [423, 216] on input "[EMAIL_ADDRESS][DOMAIN_NAME]" at bounding box center [482, 219] width 289 height 24
click at [418, 218] on input "[EMAIL_ADDRESS][DOMAIN_NAME]" at bounding box center [482, 219] width 289 height 24
click at [421, 213] on input "[EMAIL_ADDRESS][DOMAIN_NAME]" at bounding box center [482, 219] width 289 height 24
drag, startPoint x: 422, startPoint y: 218, endPoint x: 371, endPoint y: 217, distance: 50.6
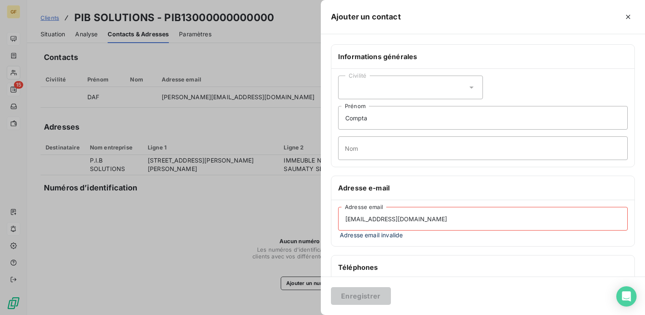
click at [371, 217] on input "[EMAIL_ADDRESS][DOMAIN_NAME]" at bounding box center [482, 219] width 289 height 24
drag, startPoint x: 391, startPoint y: 218, endPoint x: 324, endPoint y: 225, distance: 67.9
click at [324, 225] on div "Informations générales Civilité Compta Prénom Nom Adresse e-mail compta@ Adress…" at bounding box center [483, 235] width 324 height 383
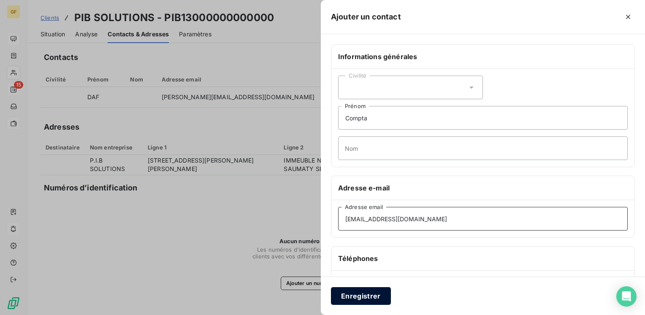
type input "[EMAIL_ADDRESS][DOMAIN_NAME]"
click at [342, 297] on button "Enregistrer" at bounding box center [361, 296] width 60 height 18
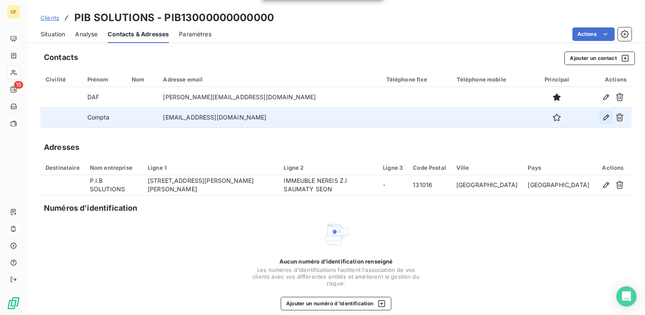
click at [603, 116] on icon "button" at bounding box center [606, 117] width 6 height 6
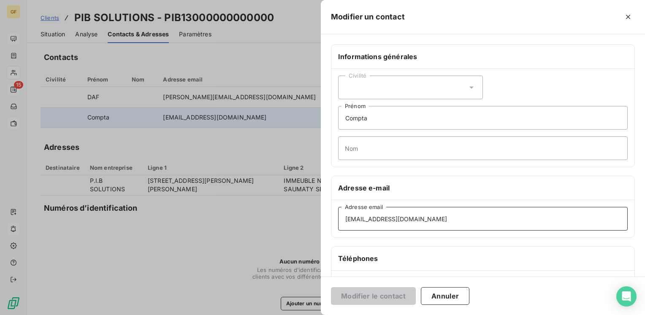
click at [381, 216] on input "[EMAIL_ADDRESS][DOMAIN_NAME]" at bounding box center [482, 219] width 289 height 24
type input "[EMAIL_ADDRESS][DOMAIN_NAME]"
click at [381, 290] on button "Modifier le contact" at bounding box center [373, 296] width 85 height 18
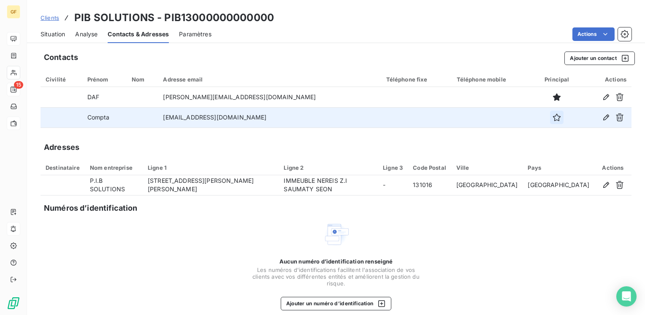
click at [553, 117] on icon "button" at bounding box center [557, 117] width 8 height 8
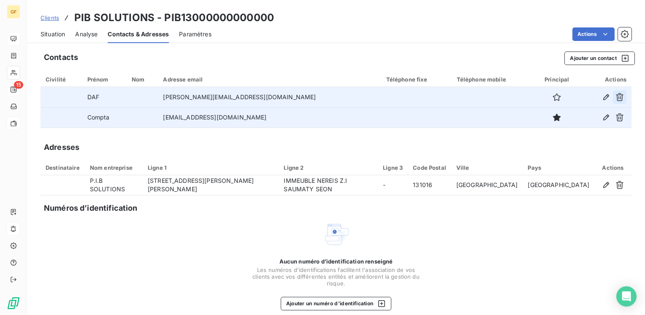
click at [615, 93] on icon "button" at bounding box center [619, 97] width 8 height 8
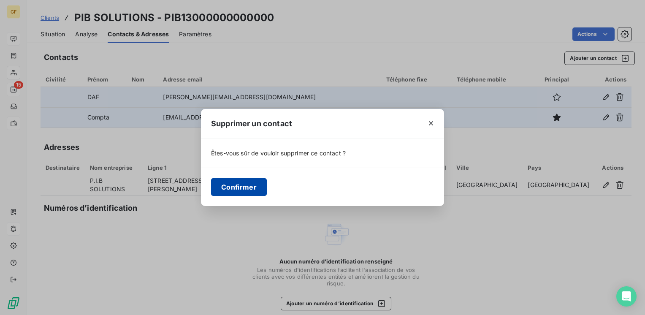
click at [256, 186] on button "Confirmer" at bounding box center [239, 187] width 56 height 18
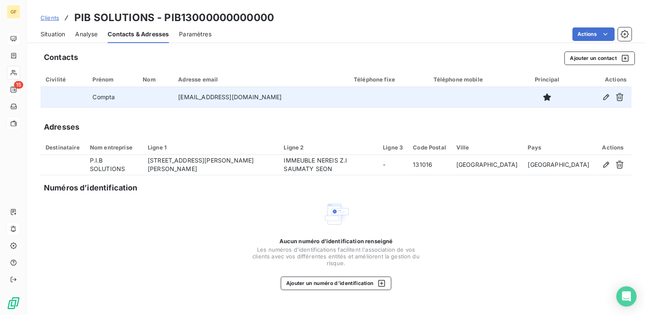
click at [57, 30] on span "Situation" at bounding box center [52, 34] width 24 height 8
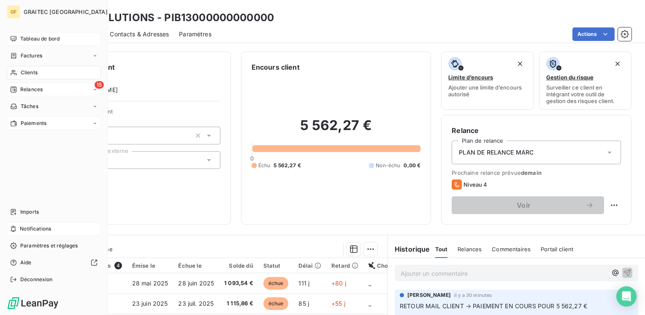
click at [26, 70] on span "Clients" at bounding box center [29, 73] width 17 height 8
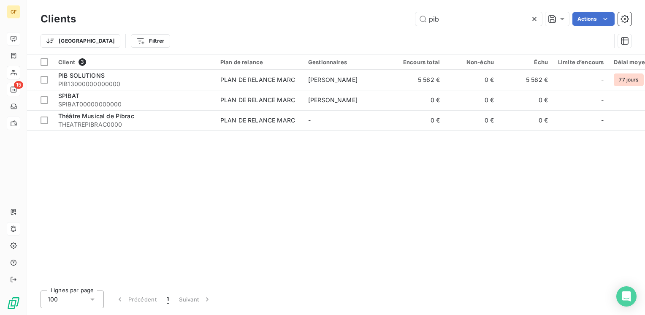
drag, startPoint x: 442, startPoint y: 21, endPoint x: 354, endPoint y: 25, distance: 88.3
click at [354, 25] on div "pib Actions" at bounding box center [358, 18] width 545 height 13
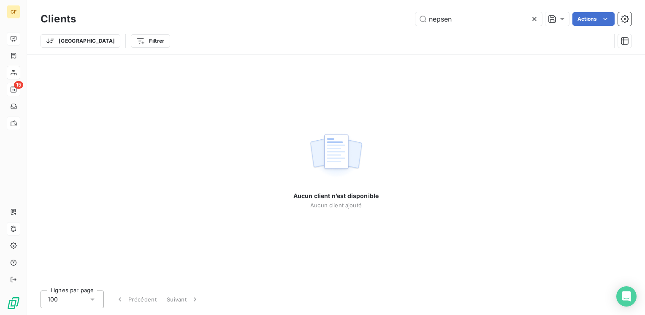
type input "nepsen"
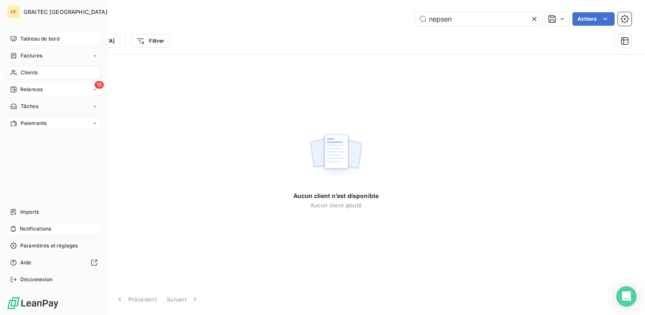
click at [39, 54] on span "Factures" at bounding box center [32, 56] width 22 height 8
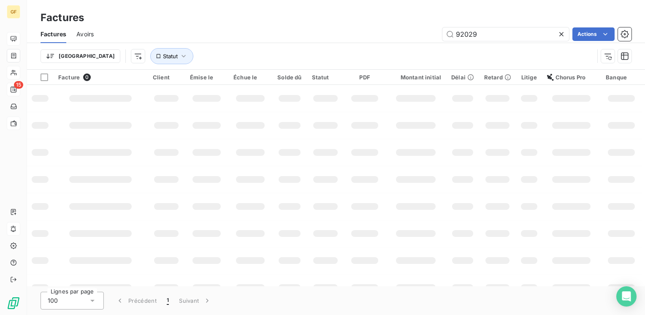
drag, startPoint x: 484, startPoint y: 32, endPoint x: 413, endPoint y: 41, distance: 71.9
click at [413, 41] on div "Factures Avoirs 92029 Actions" at bounding box center [336, 34] width 618 height 18
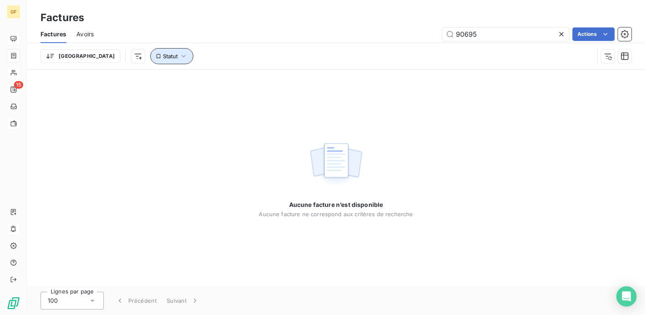
click at [163, 56] on span "Statut" at bounding box center [170, 56] width 15 height 7
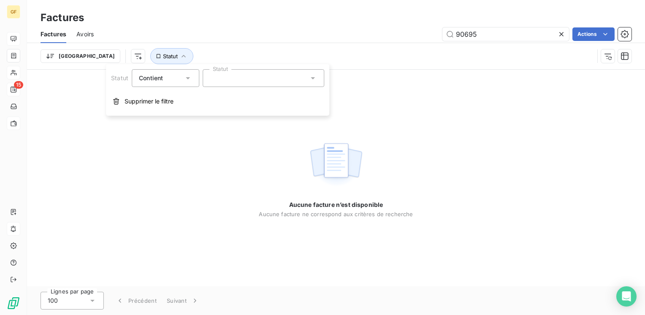
click at [240, 77] on div at bounding box center [262, 78] width 121 height 18
click at [380, 136] on div "Aucune facture n’est disponible Aucune facture ne correspond aux critères de re…" at bounding box center [336, 178] width 618 height 216
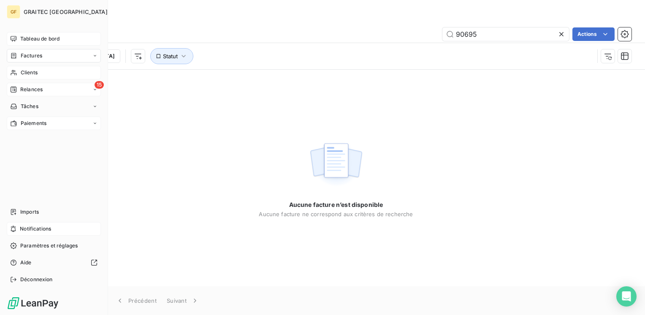
click at [36, 57] on span "Factures" at bounding box center [32, 56] width 22 height 8
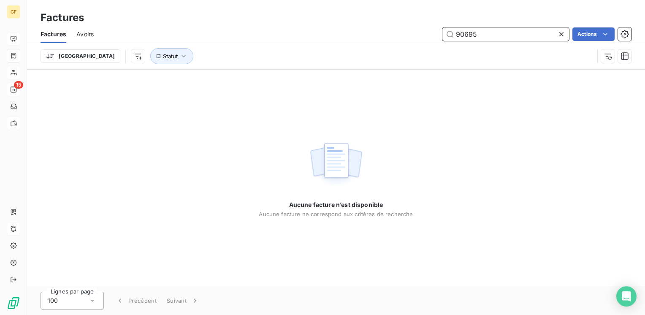
drag, startPoint x: 445, startPoint y: 35, endPoint x: 439, endPoint y: 36, distance: 6.5
click at [439, 36] on div "90695 Actions" at bounding box center [367, 33] width 527 height 13
type input "92180"
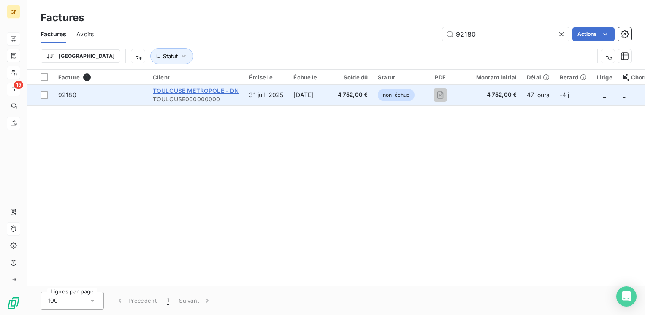
click at [202, 92] on span "TOULOUSE METROPOLE - DN" at bounding box center [196, 90] width 86 height 7
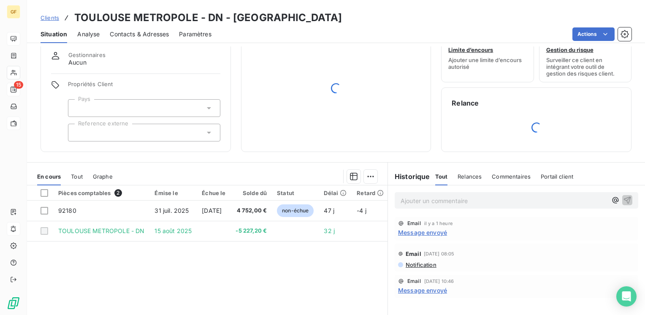
scroll to position [42, 0]
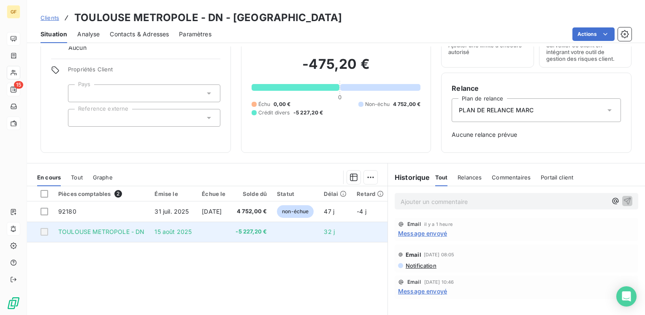
click at [181, 213] on span "31 juil. 2025" at bounding box center [171, 211] width 34 height 7
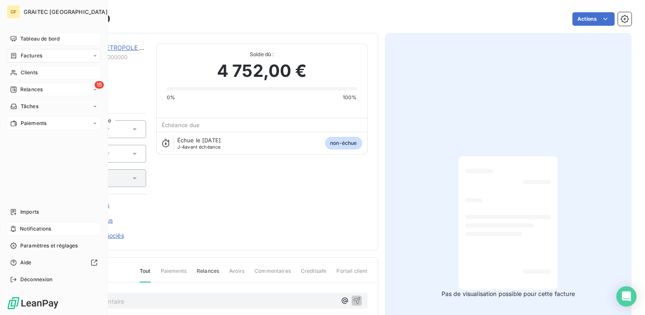
click at [30, 75] on span "Clients" at bounding box center [29, 73] width 17 height 8
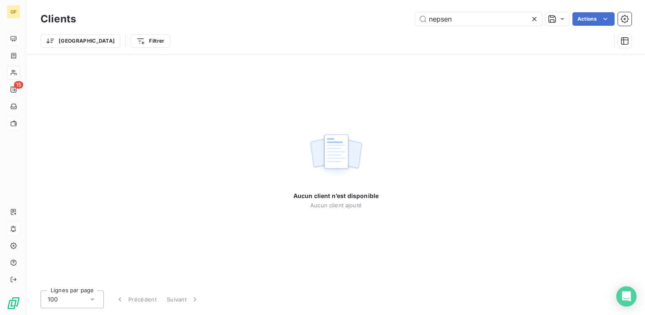
drag, startPoint x: 458, startPoint y: 22, endPoint x: 357, endPoint y: 32, distance: 101.3
click at [357, 32] on div "Clients nepsen Actions Trier Filtrer" at bounding box center [335, 32] width 591 height 44
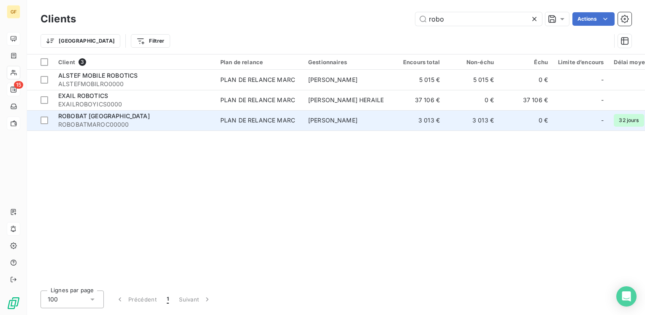
type input "robo"
click at [169, 119] on div "ROBOBAT [GEOGRAPHIC_DATA]" at bounding box center [134, 116] width 152 height 8
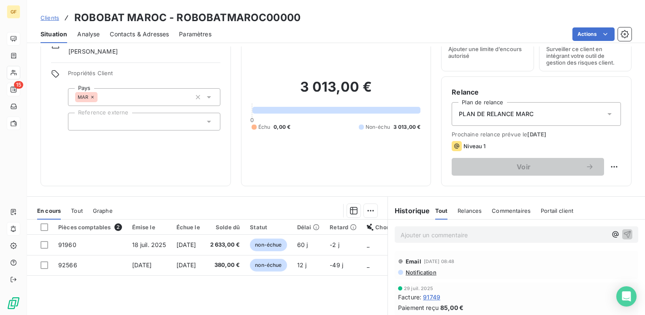
scroll to position [84, 0]
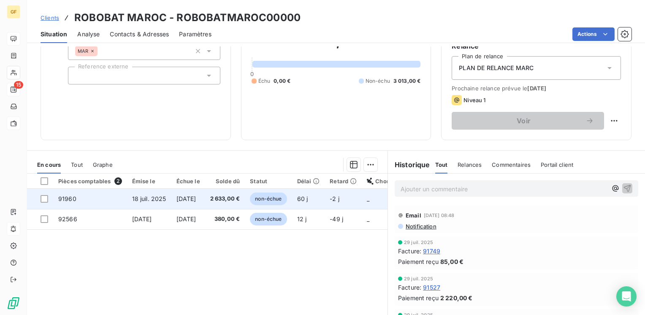
click at [227, 199] on span "2 633,00 €" at bounding box center [225, 198] width 30 height 8
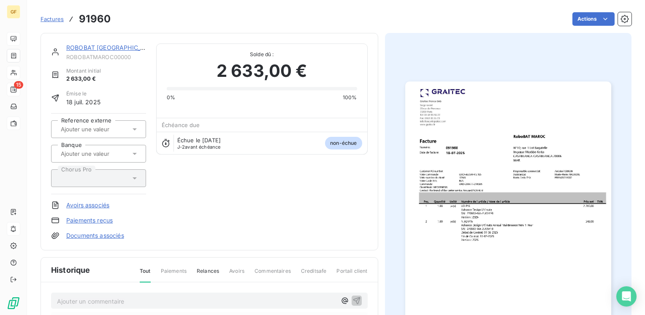
click at [462, 160] on img "button" at bounding box center [508, 226] width 206 height 291
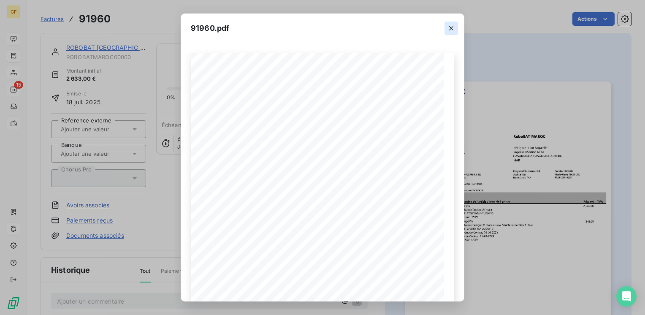
click at [450, 25] on icon "button" at bounding box center [451, 28] width 8 height 8
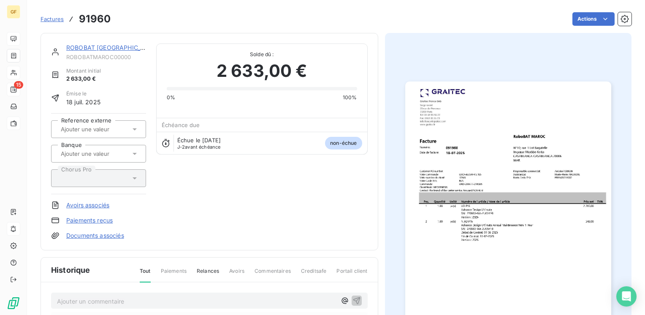
click at [84, 46] on link "ROBOBAT [GEOGRAPHIC_DATA]" at bounding box center [112, 47] width 92 height 7
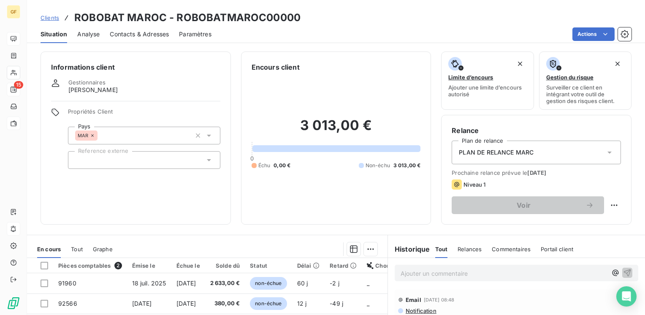
scroll to position [42, 0]
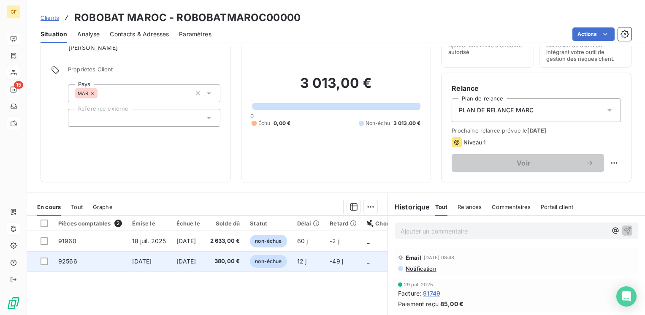
click at [199, 255] on td "[DATE]" at bounding box center [188, 261] width 34 height 20
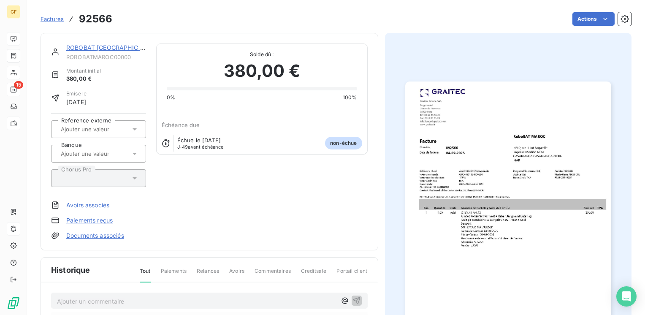
click at [456, 200] on img "button" at bounding box center [508, 226] width 206 height 291
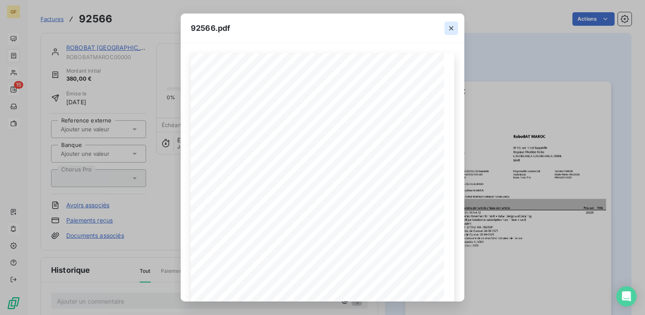
click at [449, 26] on icon "button" at bounding box center [451, 28] width 4 height 4
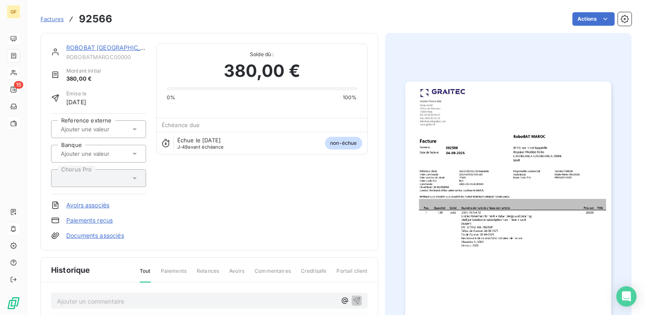
click at [98, 46] on link "ROBOBAT [GEOGRAPHIC_DATA]" at bounding box center [112, 47] width 92 height 7
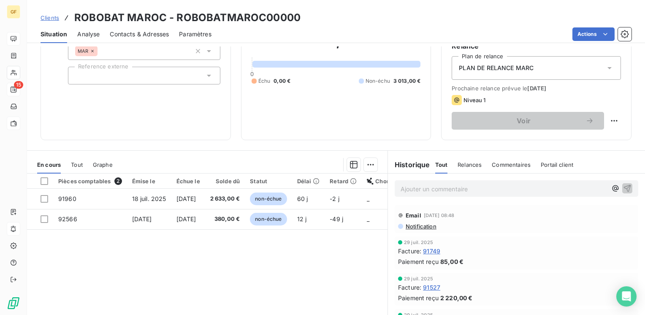
scroll to position [42, 0]
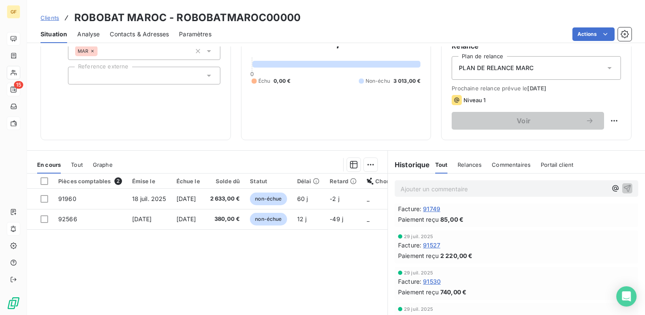
click at [521, 245] on div "Facture : 91527" at bounding box center [516, 244] width 237 height 9
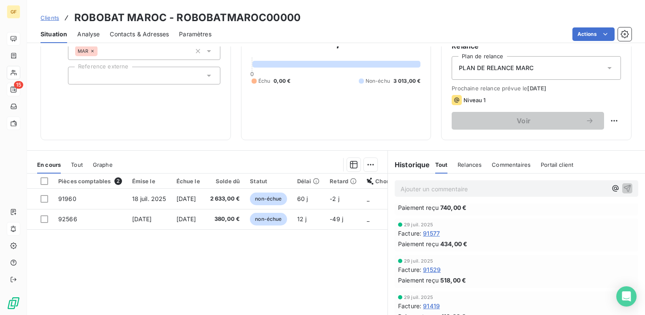
scroll to position [127, 0]
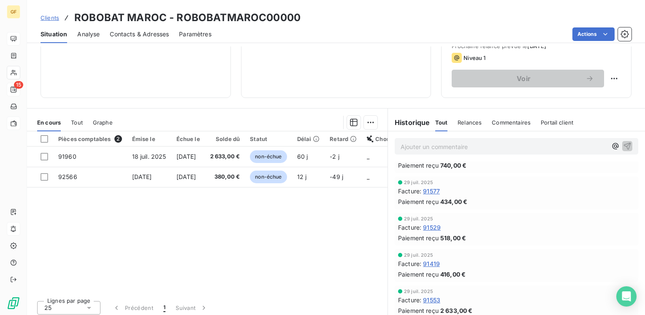
click at [541, 167] on div "Paiement reçu 740,00 €" at bounding box center [516, 165] width 237 height 9
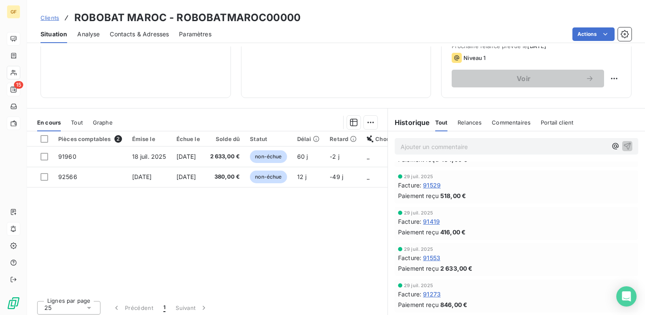
scroll to position [211, 0]
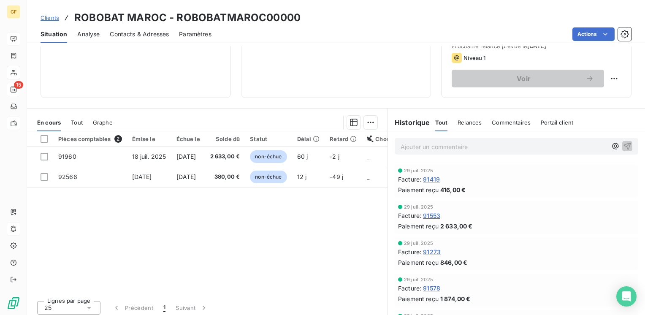
click at [573, 186] on div "Paiement reçu 416,00 €" at bounding box center [516, 189] width 237 height 9
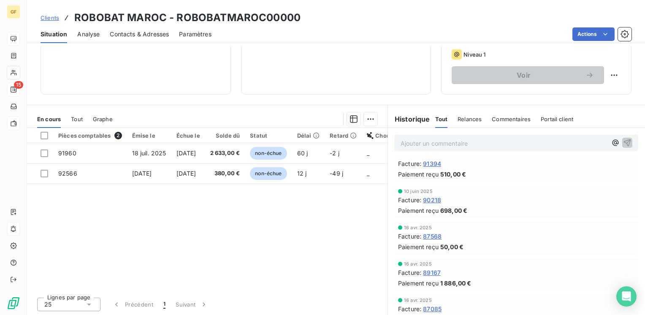
scroll to position [422, 0]
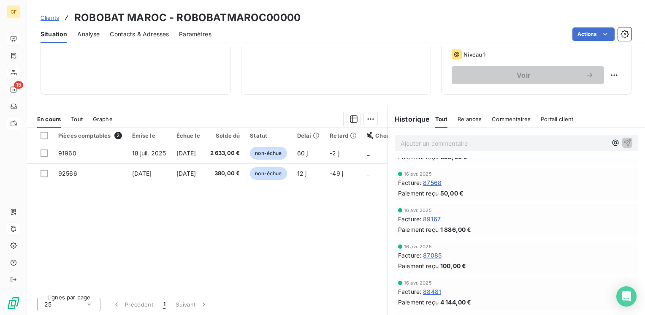
click at [363, 201] on div "Pièces comptables 2 Émise le Échue le Solde dû Statut Délai Retard Chorus Pro B…" at bounding box center [207, 209] width 360 height 162
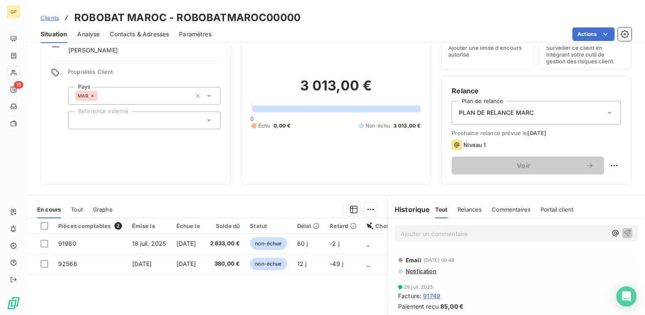
scroll to position [0, 0]
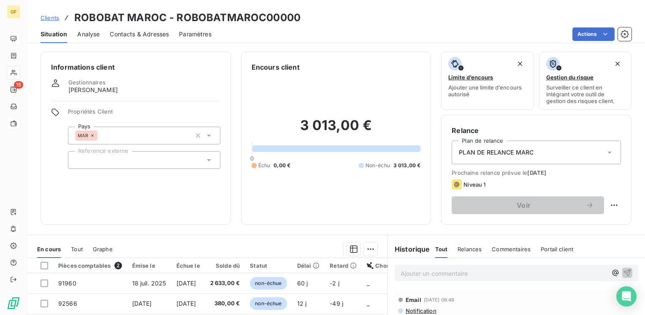
click at [57, 35] on span "Situation" at bounding box center [53, 34] width 27 height 8
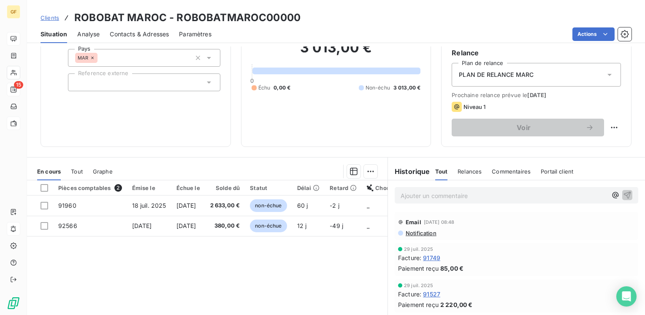
scroll to position [84, 0]
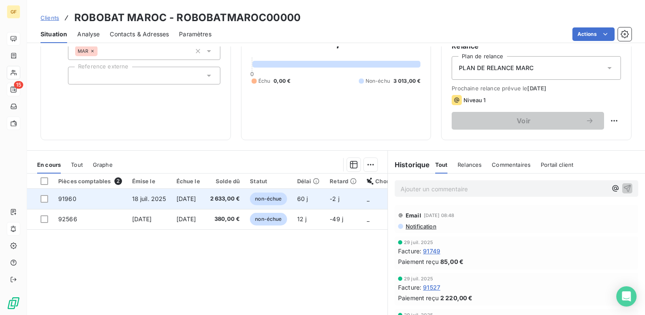
click at [222, 200] on td "2 633,00 €" at bounding box center [225, 199] width 40 height 20
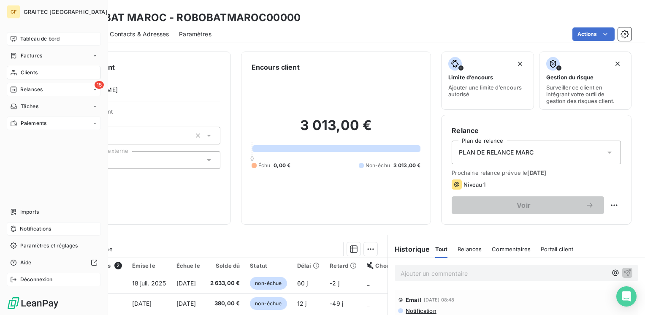
click at [33, 281] on span "Déconnexion" at bounding box center [36, 279] width 32 height 8
